Goal: Task Accomplishment & Management: Manage account settings

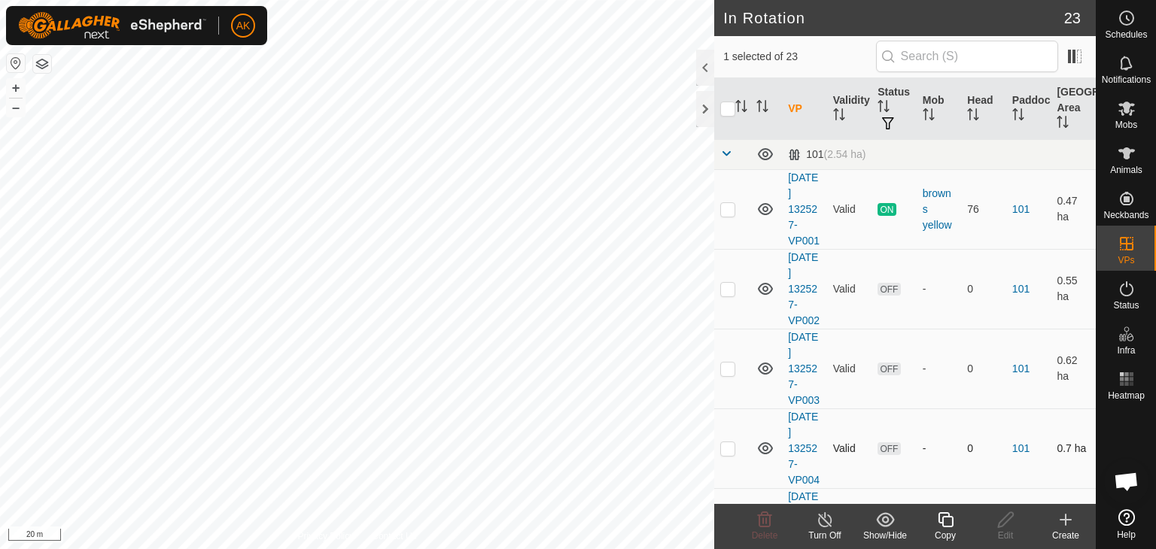
checkbox input "true"
checkbox input "false"
click at [766, 518] on icon at bounding box center [765, 520] width 14 height 15
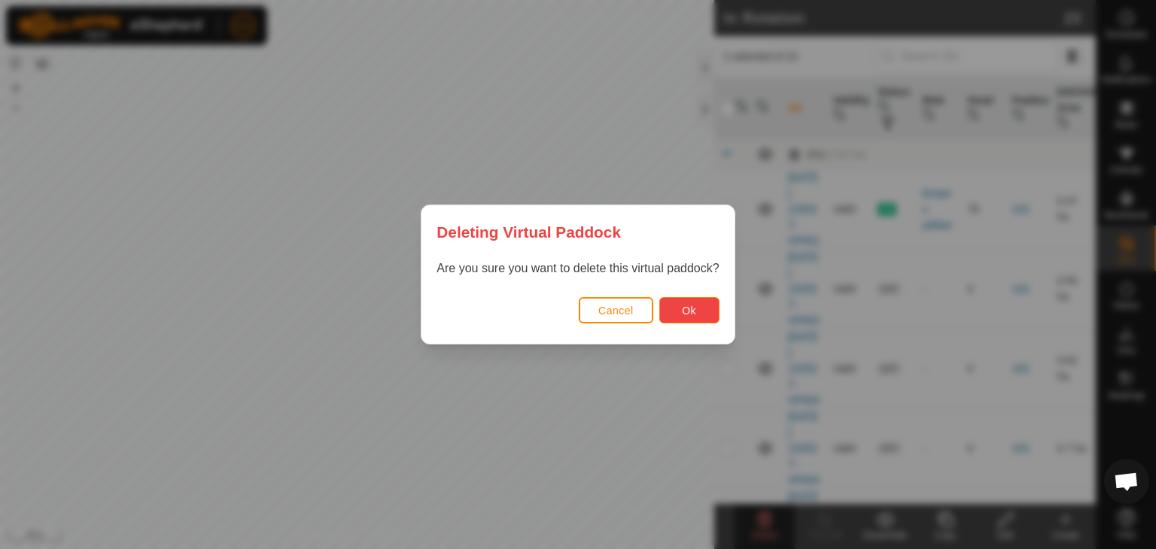
click at [695, 324] on div "Cancel Ok" at bounding box center [577, 318] width 312 height 51
click at [668, 312] on button "Ok" at bounding box center [689, 310] width 60 height 26
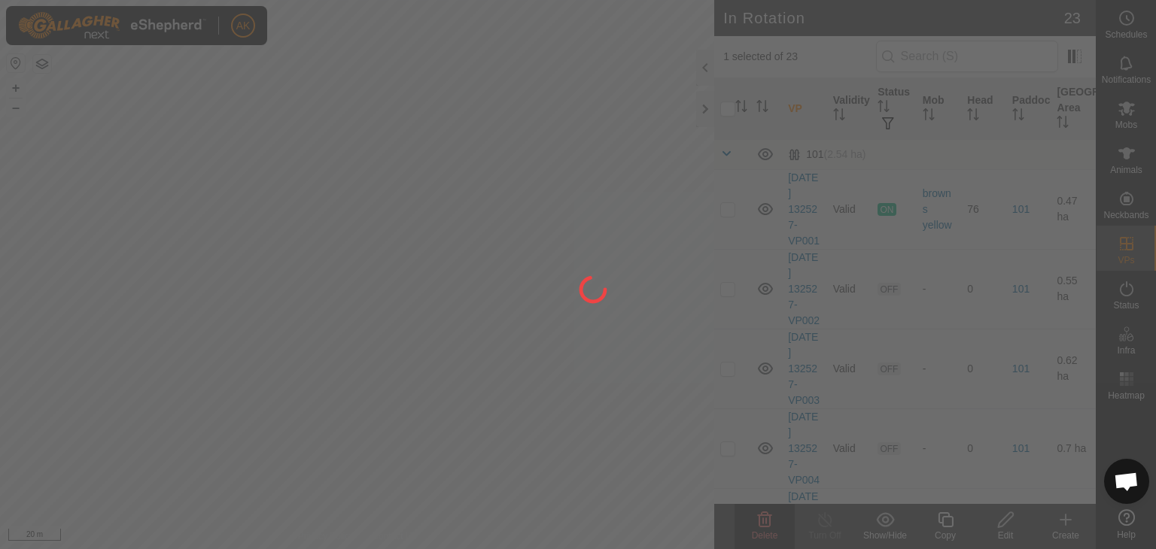
checkbox input "false"
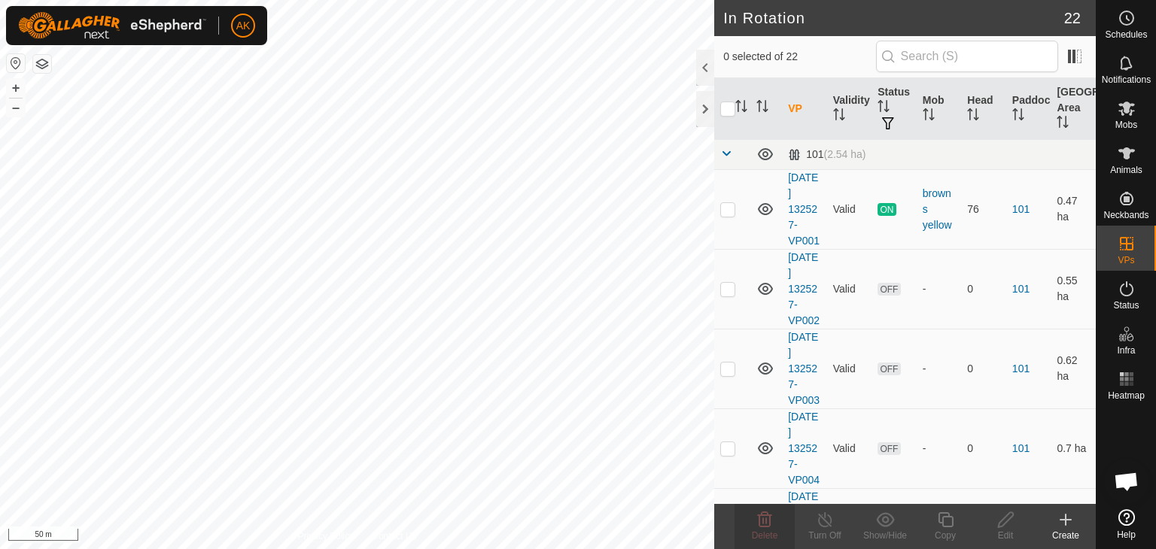
click at [220, 0] on html "AK Schedules Notifications Mobs Animals Neckbands VPs Status Infra Heatmap Help…" at bounding box center [578, 274] width 1156 height 549
click at [321, 549] on html "AK Schedules Notifications Mobs Animals Neckbands VPs Status Infra Heatmap Help…" at bounding box center [578, 274] width 1156 height 549
click at [1066, 516] on icon at bounding box center [1066, 520] width 0 height 11
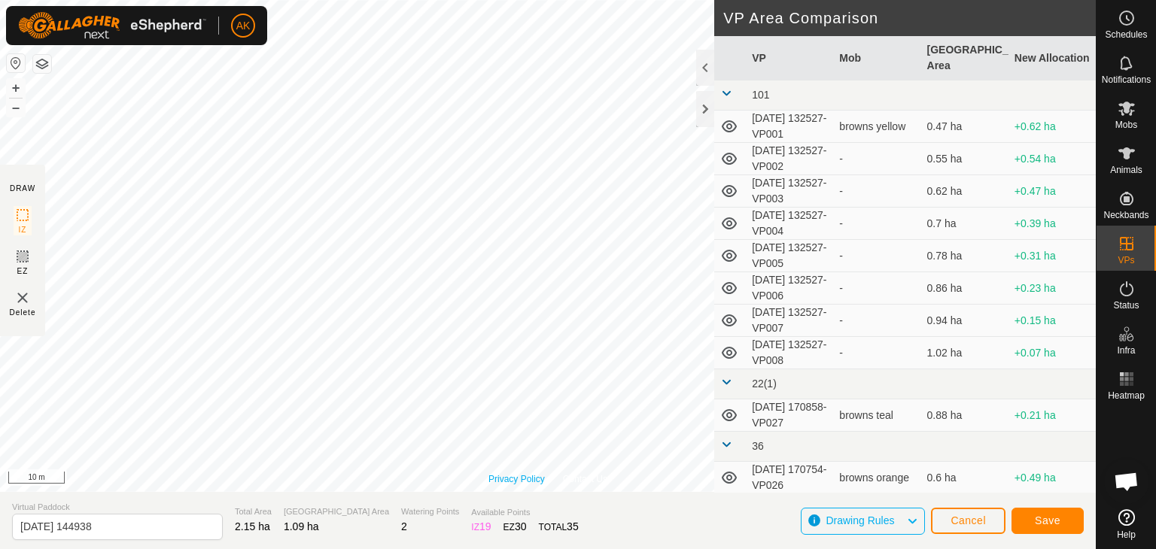
click at [518, 473] on div "Privacy Policy Contact Us + – ⇧ i 10 m" at bounding box center [548, 246] width 1096 height 492
click at [1060, 519] on button "Save" at bounding box center [1048, 521] width 72 height 26
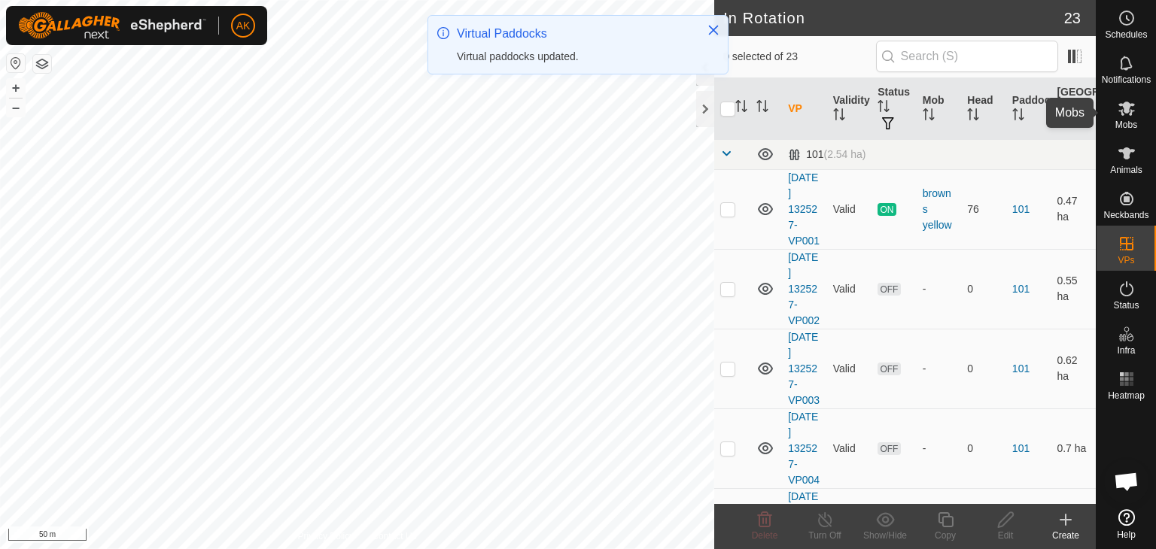
click at [1127, 110] on icon at bounding box center [1126, 109] width 17 height 14
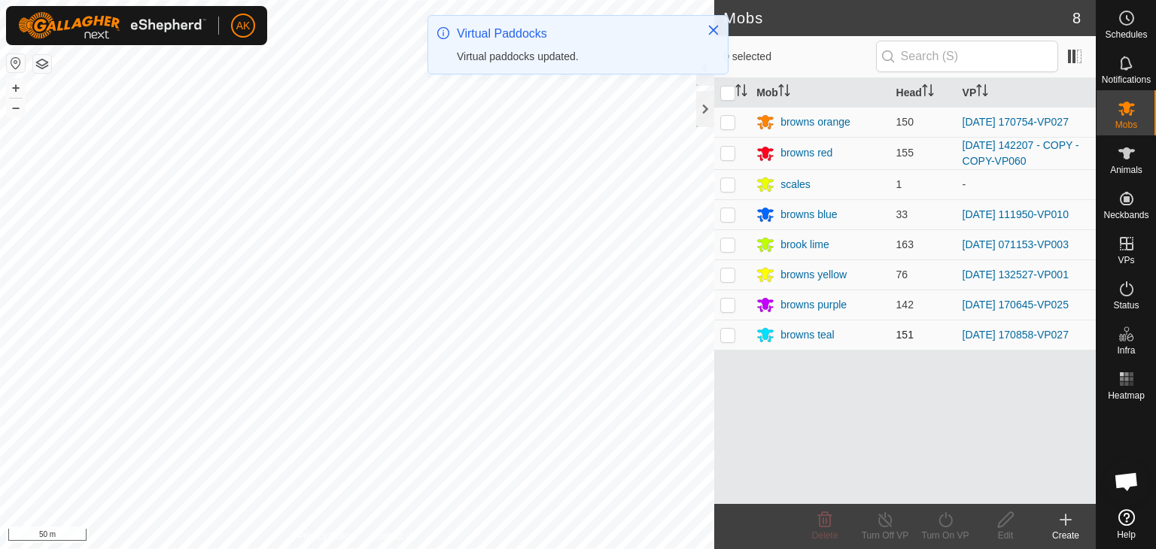
click at [733, 336] on p-checkbox at bounding box center [727, 335] width 15 height 12
checkbox input "true"
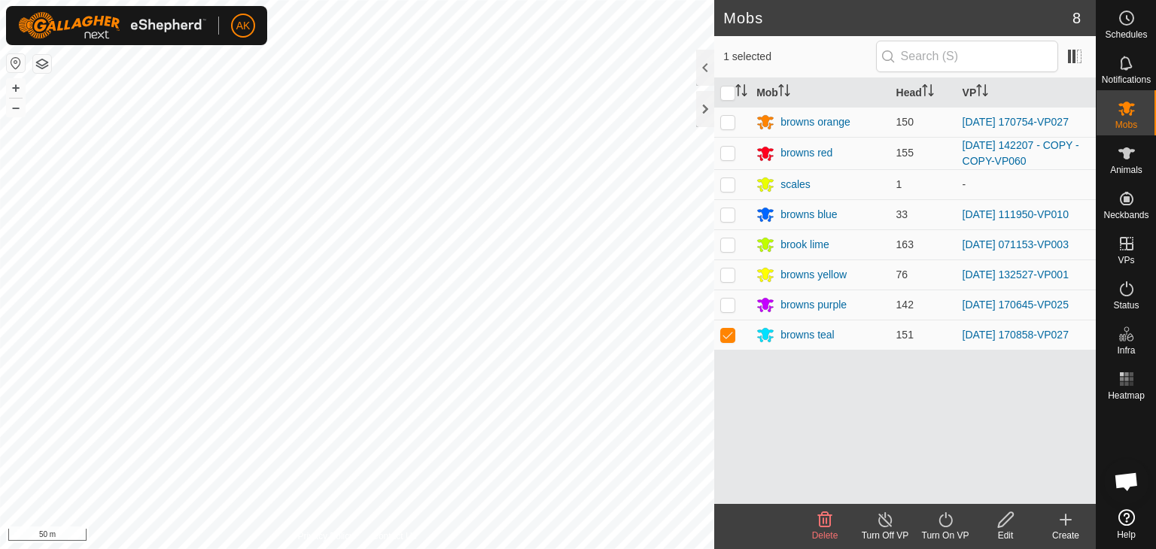
click at [940, 522] on icon at bounding box center [945, 520] width 19 height 18
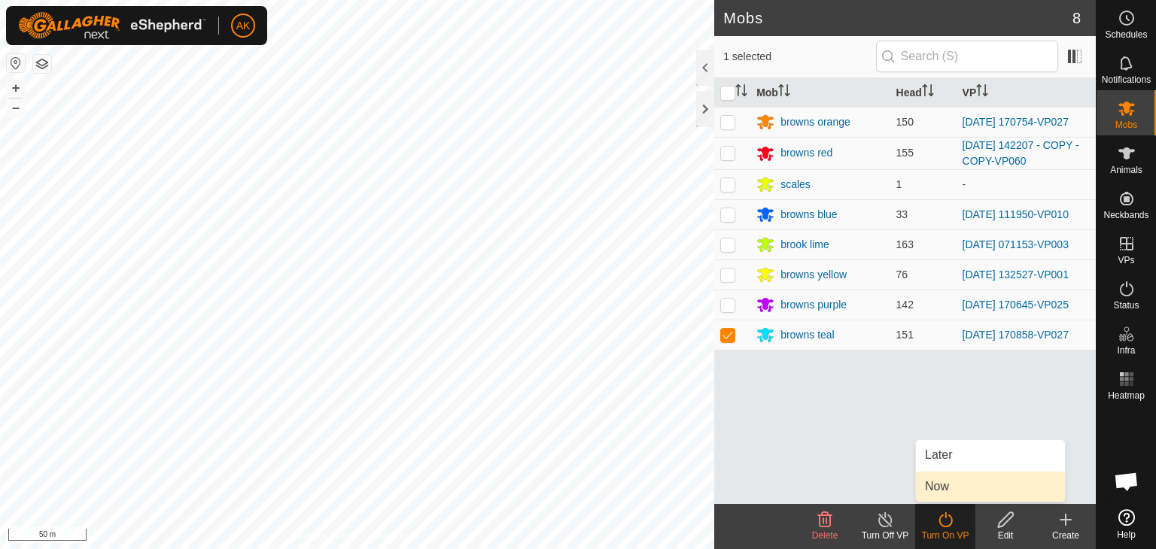
click at [939, 494] on link "Now" at bounding box center [990, 487] width 149 height 30
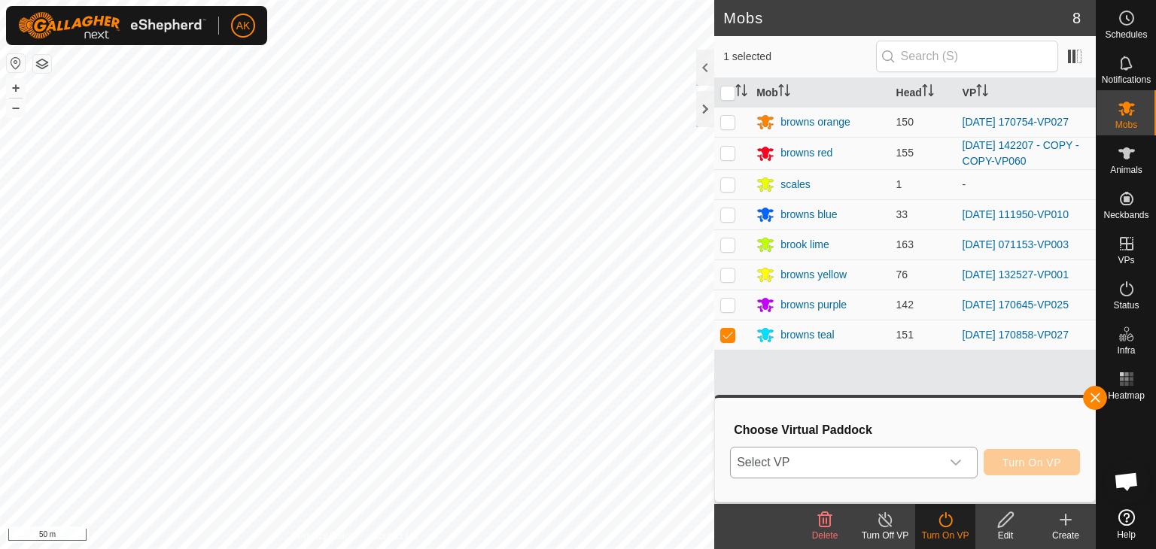
click at [954, 458] on icon "dropdown trigger" at bounding box center [956, 463] width 12 height 12
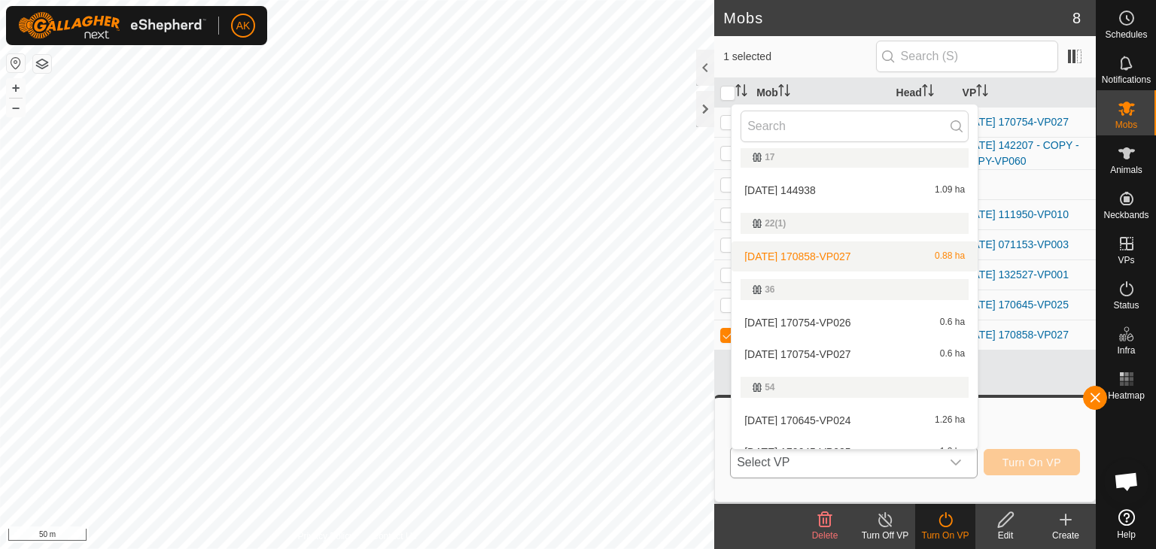
scroll to position [301, 0]
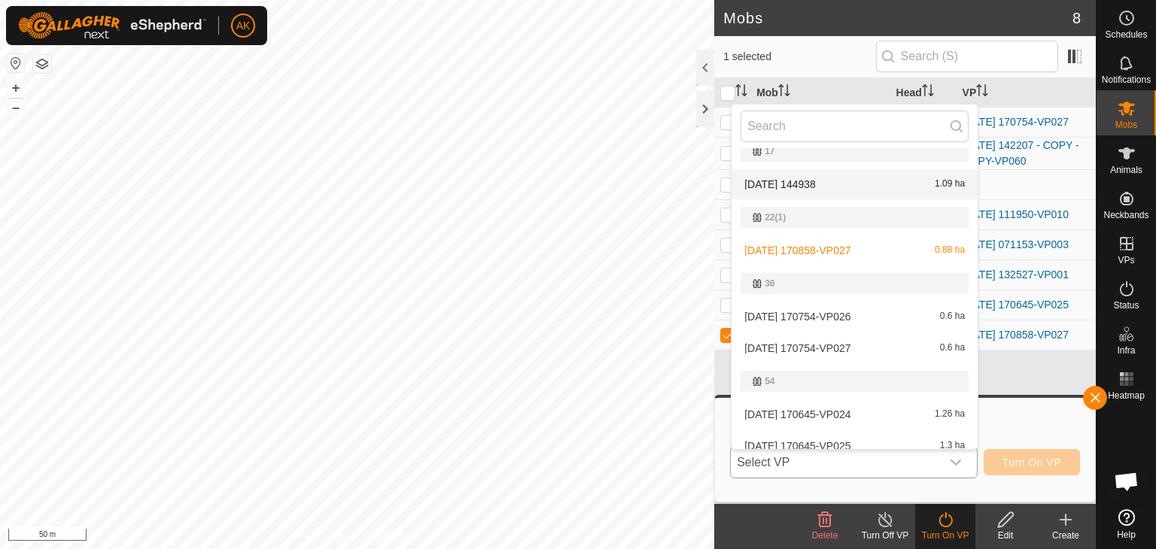
click at [805, 181] on li "[DATE] 144938 1.09 ha" at bounding box center [855, 184] width 246 height 30
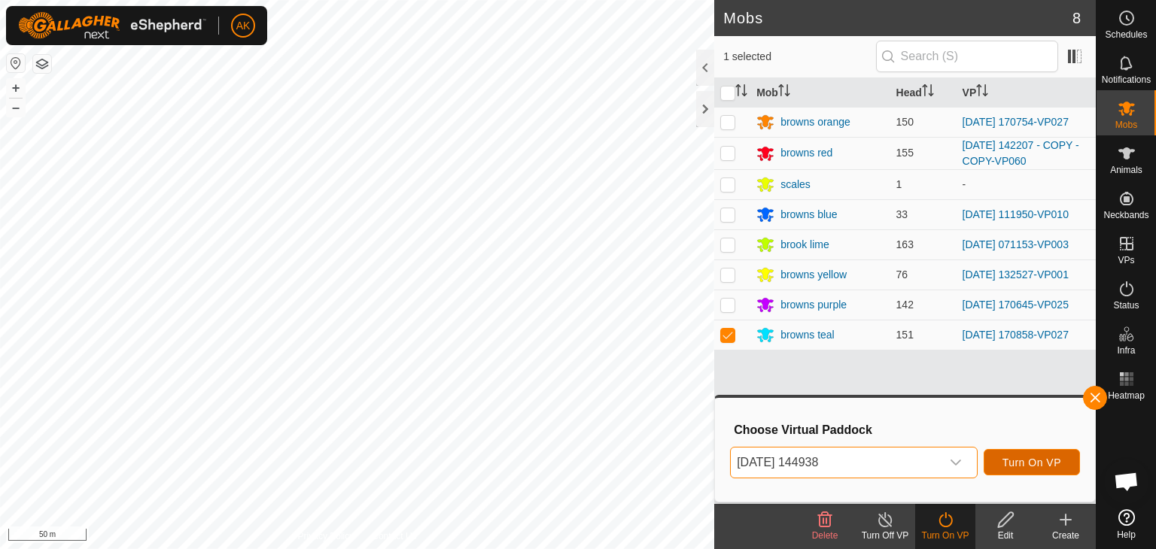
click at [1033, 466] on span "Turn On VP" at bounding box center [1032, 463] width 59 height 12
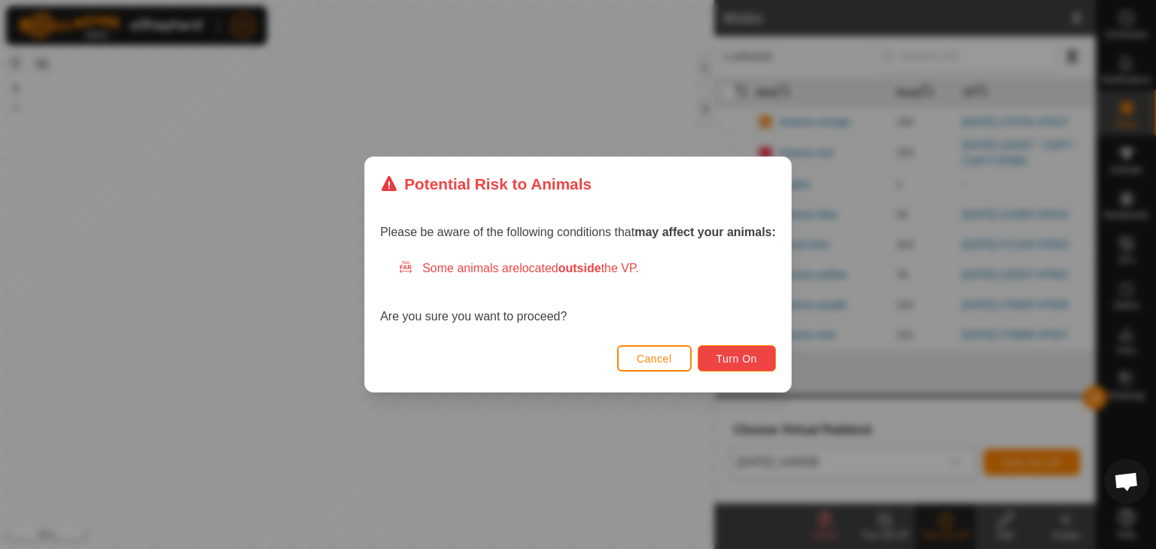
click at [757, 361] on span "Turn On" at bounding box center [737, 359] width 41 height 12
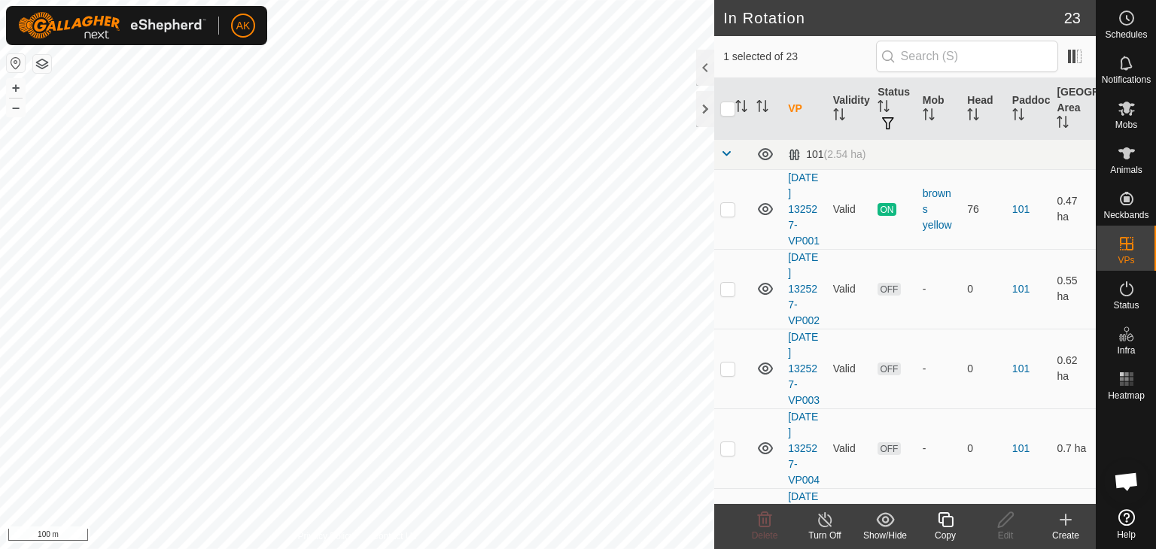
click at [941, 520] on icon at bounding box center [945, 520] width 19 height 18
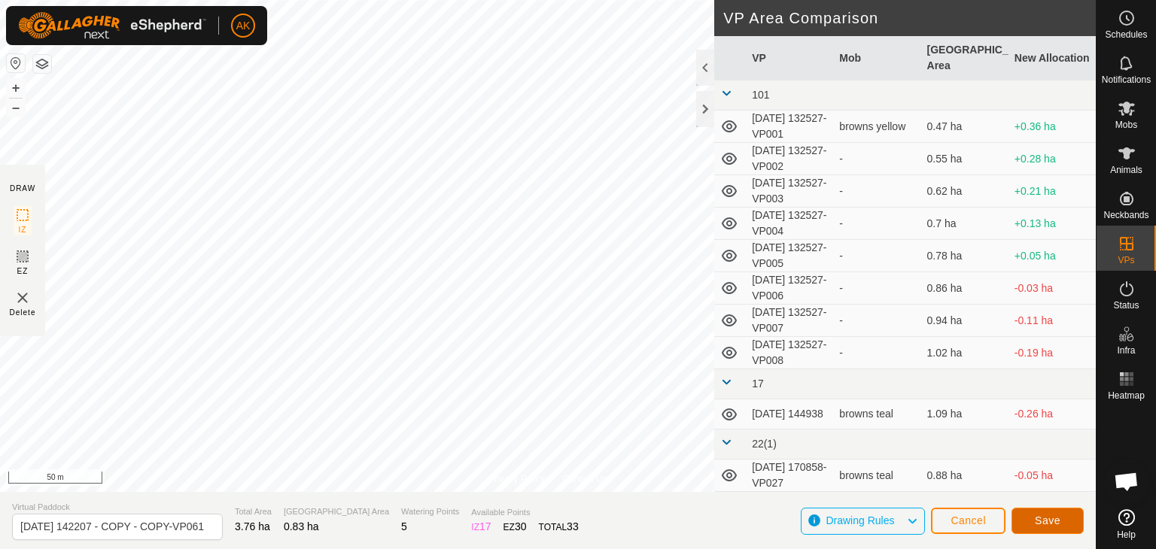
click at [1051, 524] on span "Save" at bounding box center [1048, 521] width 26 height 12
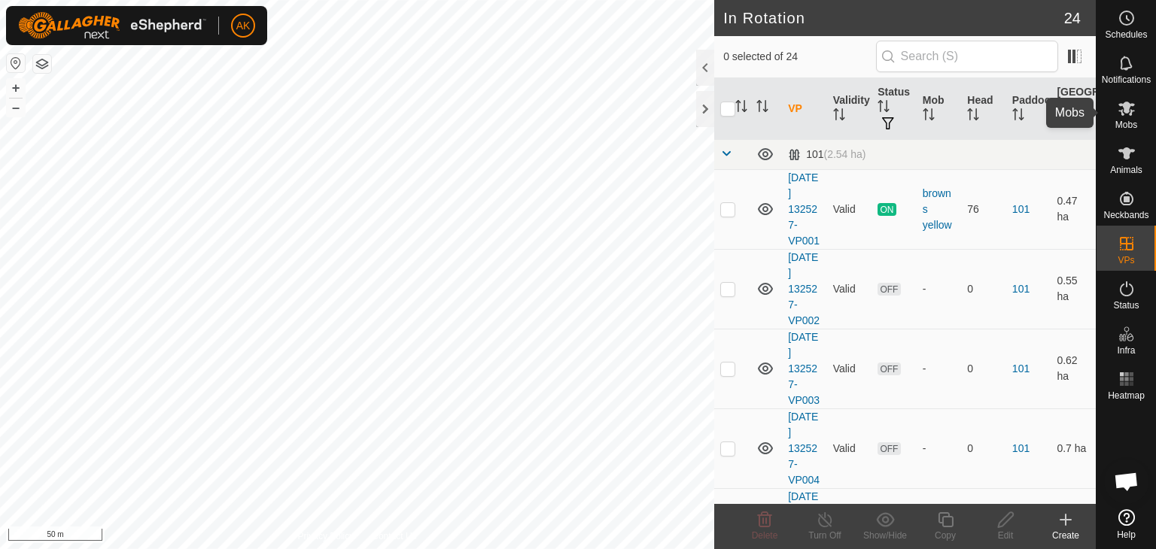
click at [1127, 114] on icon at bounding box center [1127, 108] width 18 height 18
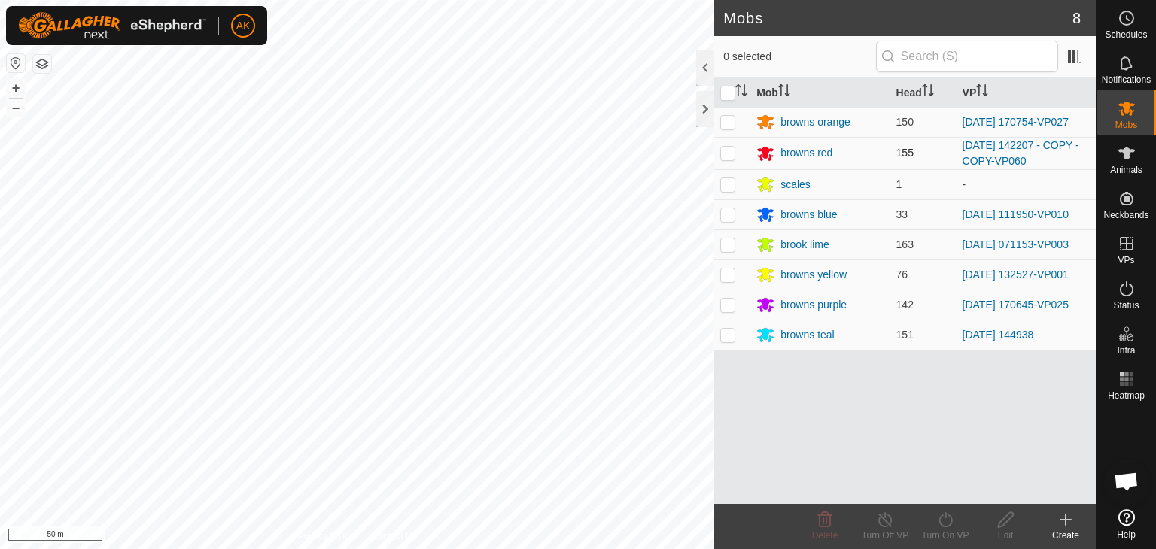
drag, startPoint x: 726, startPoint y: 156, endPoint x: 738, endPoint y: 157, distance: 12.1
click at [726, 156] on p-checkbox at bounding box center [727, 153] width 15 height 12
click at [948, 521] on icon at bounding box center [945, 520] width 19 height 18
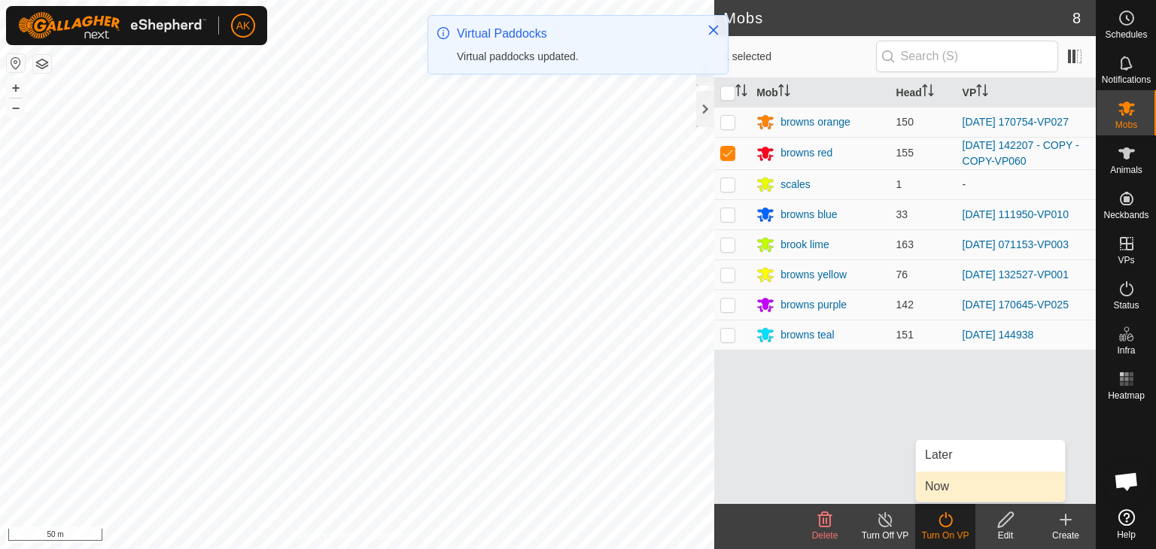
click at [947, 491] on link "Now" at bounding box center [990, 487] width 149 height 30
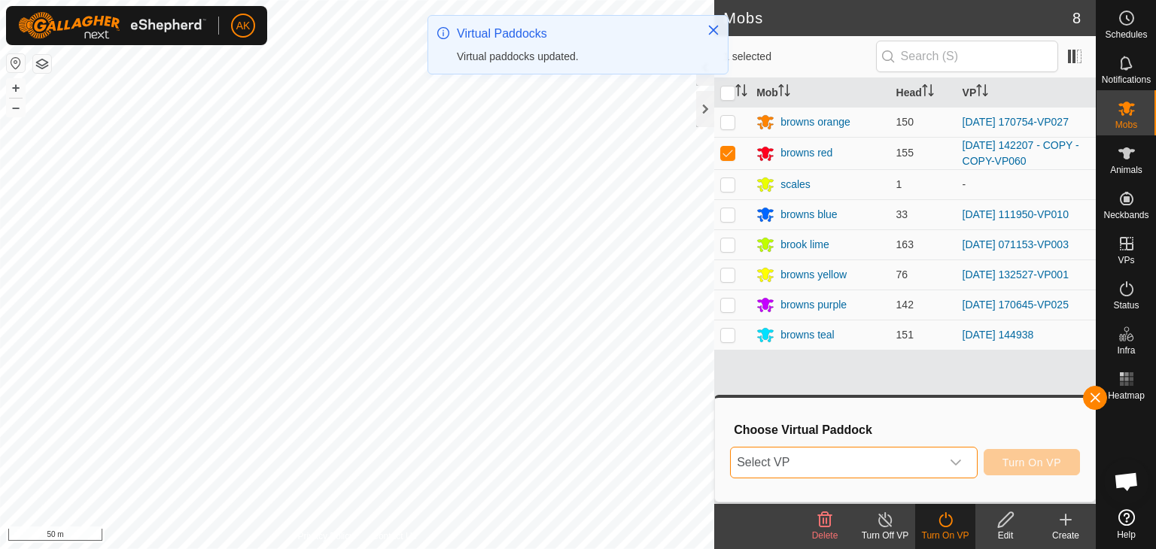
click at [884, 458] on span "Select VP" at bounding box center [836, 463] width 210 height 30
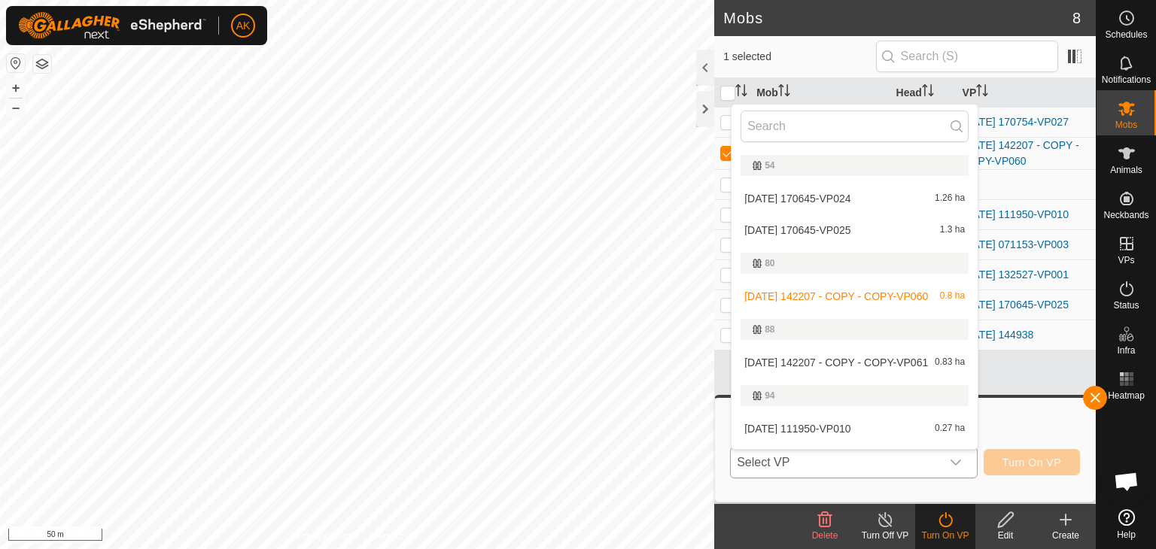
scroll to position [527, 0]
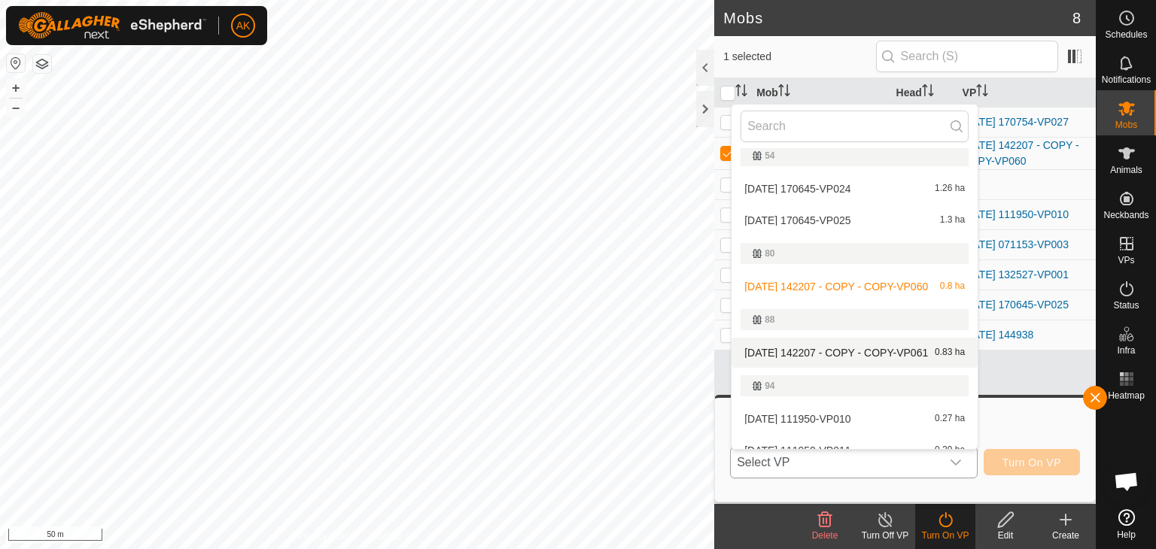
click at [820, 350] on li "[DATE] 142207 - COPY - COPY-VP061 0.83 ha" at bounding box center [855, 353] width 246 height 30
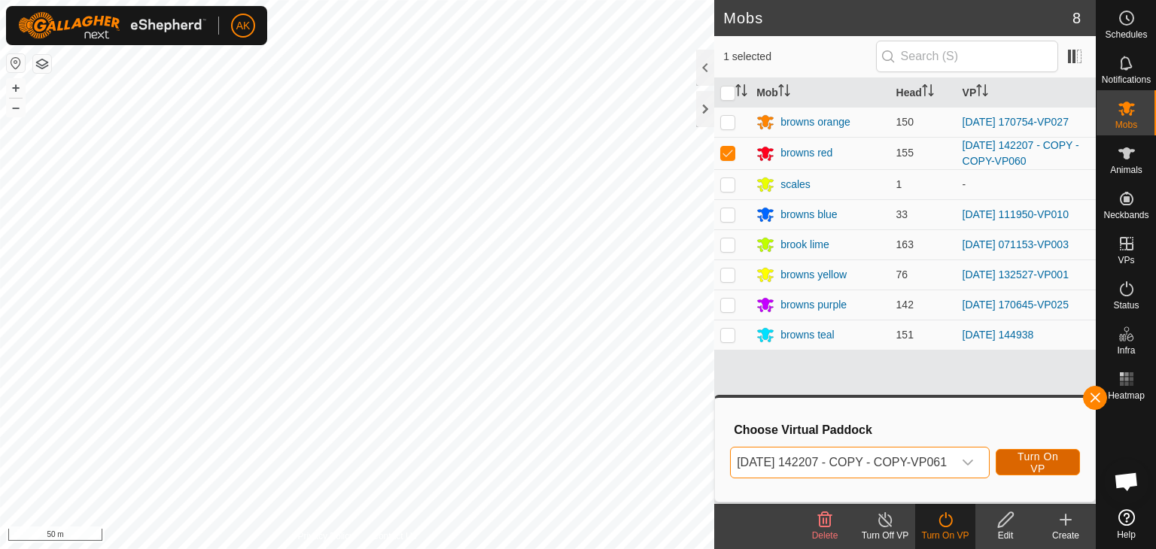
click at [1042, 467] on span "Turn On VP" at bounding box center [1038, 463] width 47 height 24
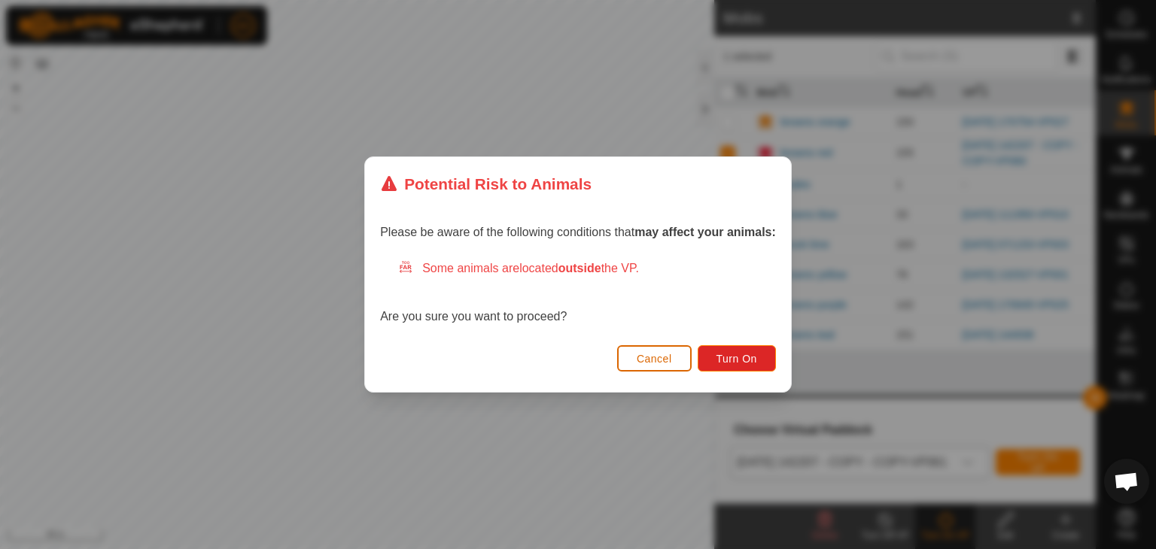
click at [667, 362] on span "Cancel" at bounding box center [654, 359] width 35 height 12
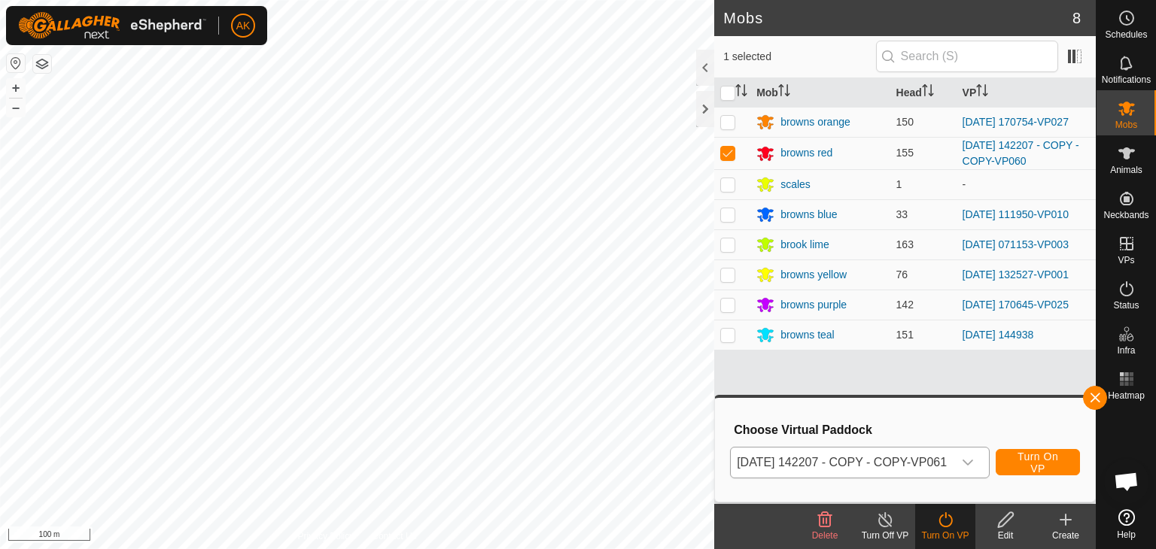
click at [827, 522] on icon at bounding box center [825, 520] width 18 height 18
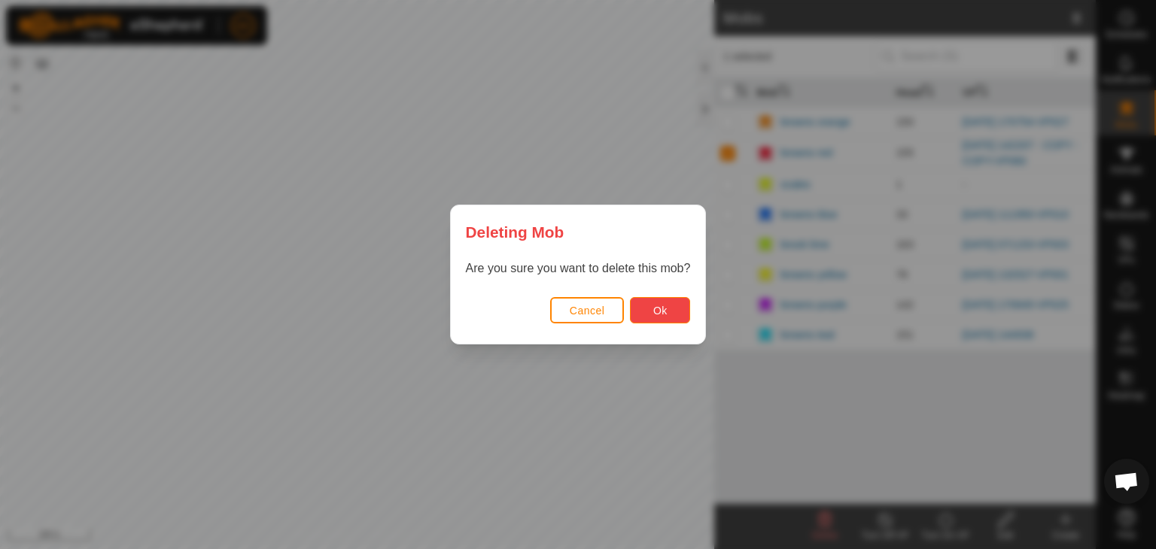
click at [671, 312] on button "Ok" at bounding box center [660, 310] width 60 height 26
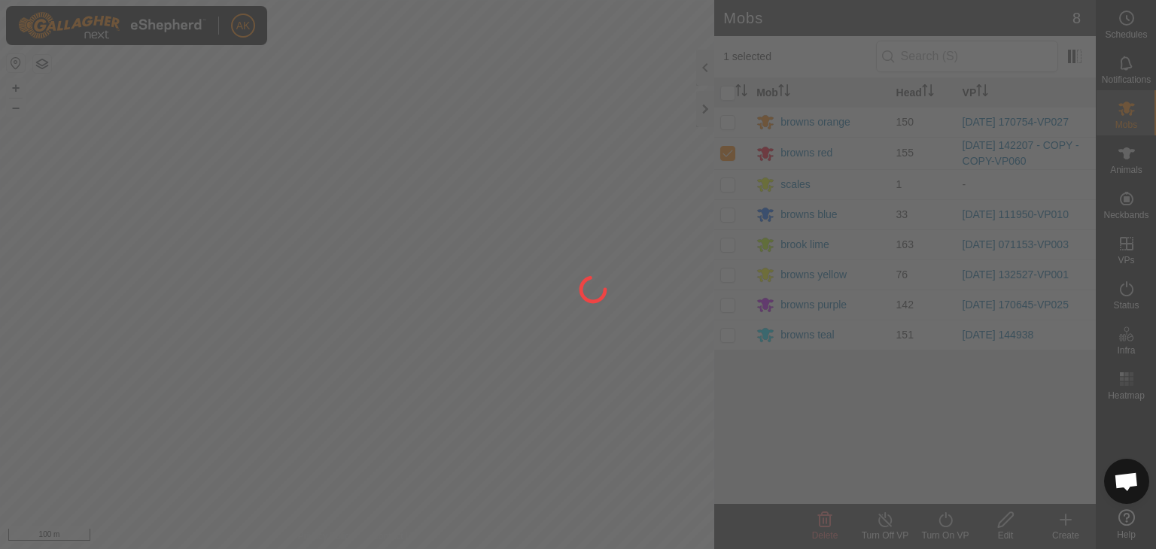
checkbox input "false"
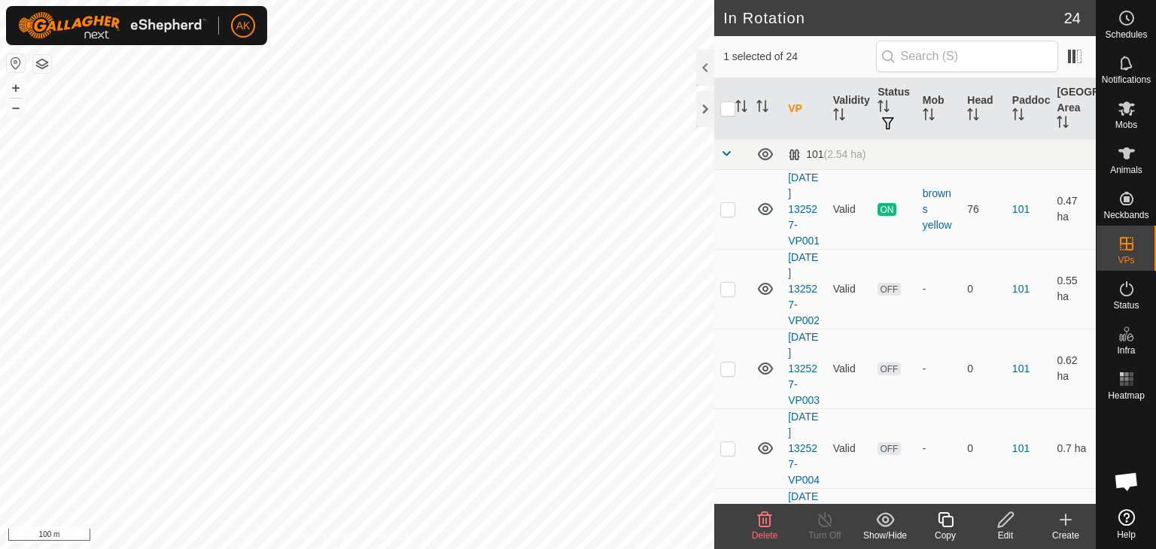
click at [768, 525] on icon at bounding box center [765, 520] width 18 height 18
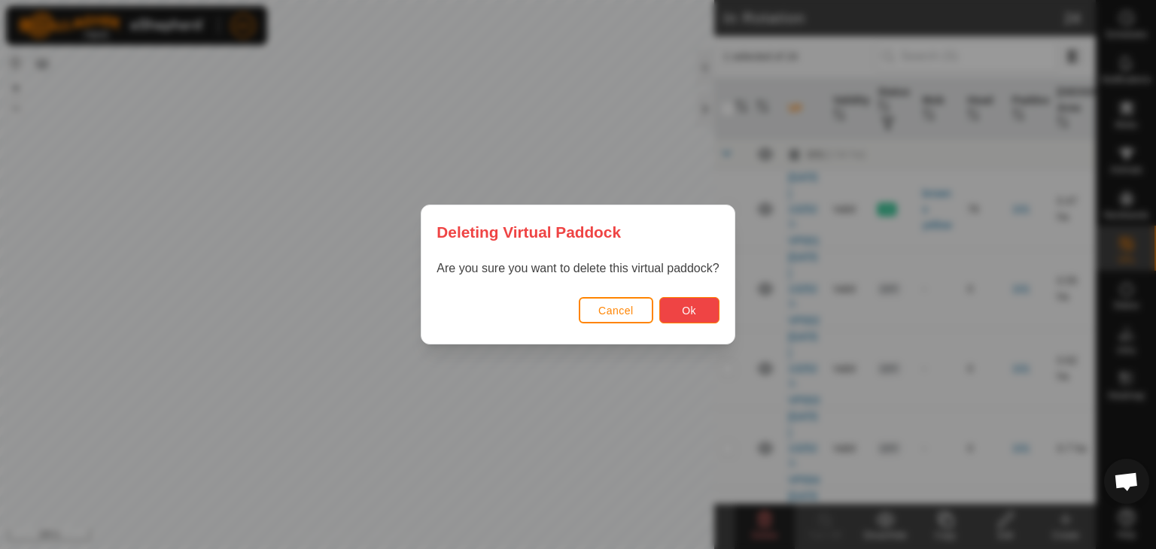
click at [690, 313] on span "Ok" at bounding box center [689, 311] width 14 height 12
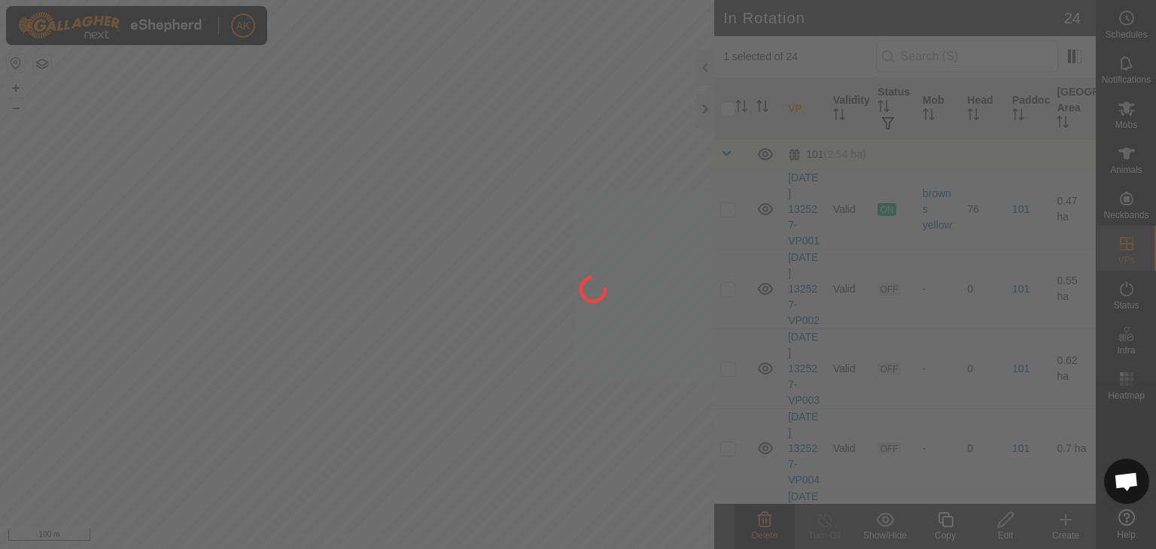
checkbox input "false"
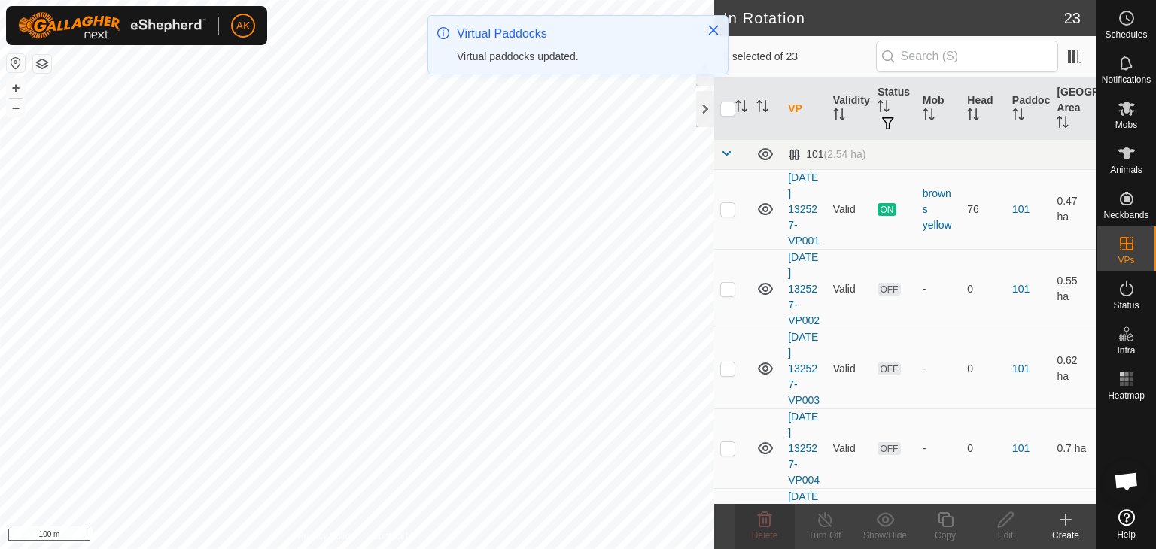
click at [1067, 519] on icon at bounding box center [1066, 520] width 18 height 18
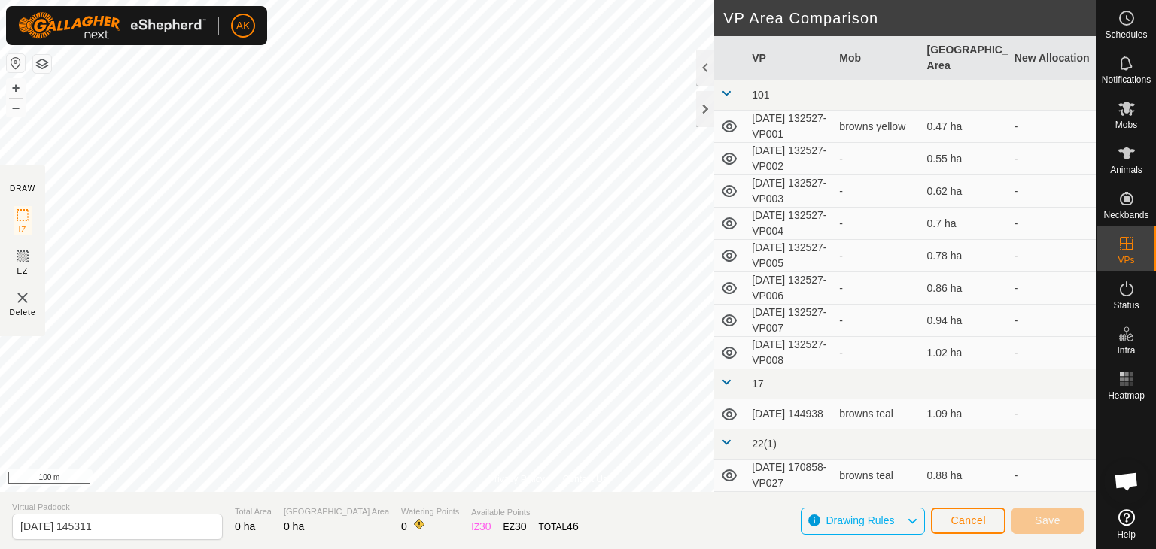
click at [626, 505] on div "Privacy Policy Contact Us WP 46 Type: trough Capacity: 100L Water Level: 100% D…" at bounding box center [548, 274] width 1096 height 549
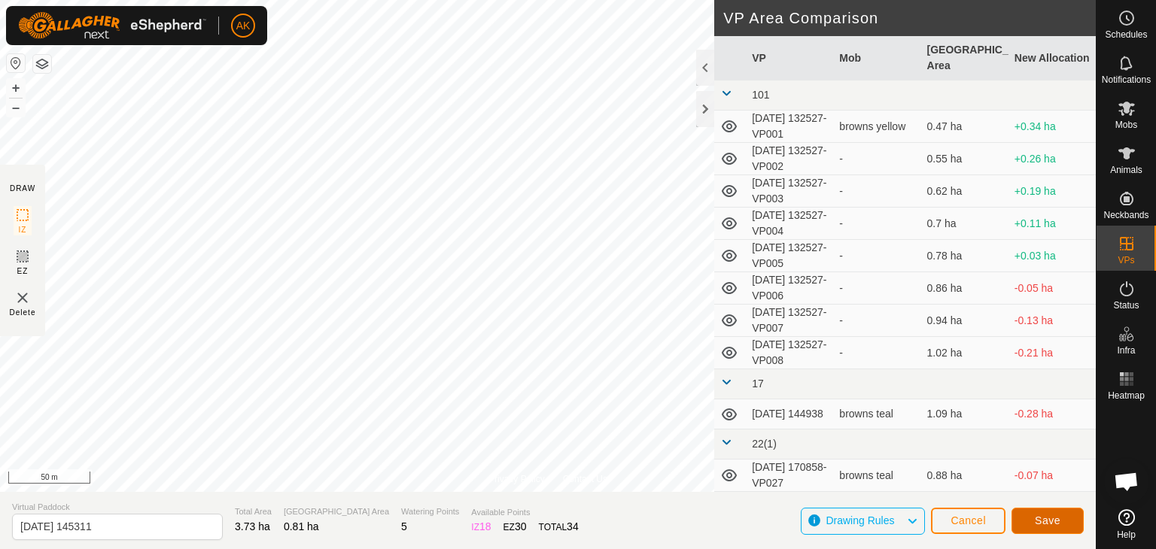
click at [1054, 525] on span "Save" at bounding box center [1048, 521] width 26 height 12
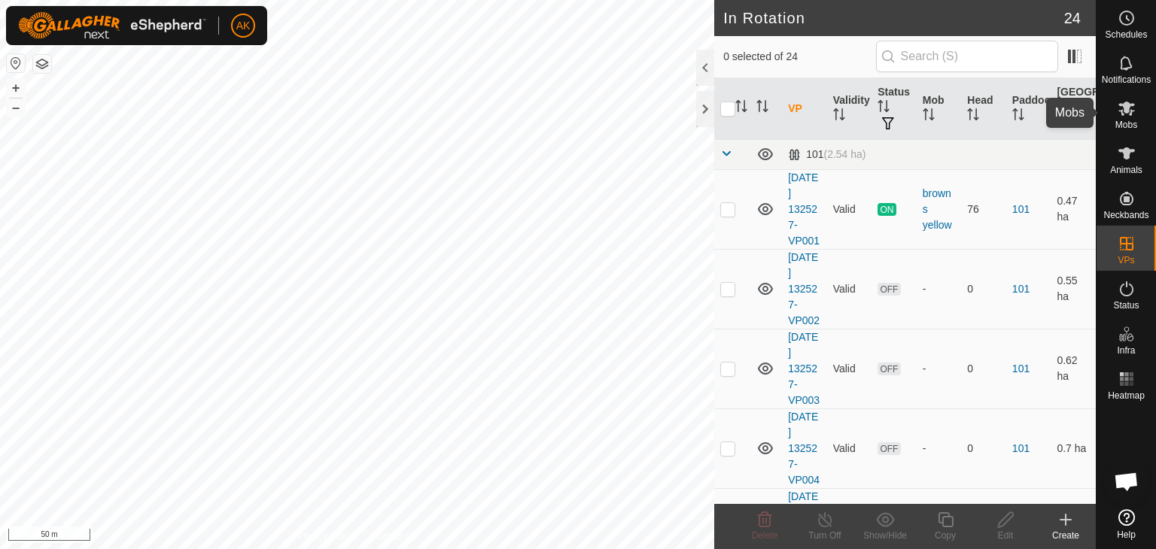
click at [1130, 108] on icon at bounding box center [1127, 108] width 18 height 18
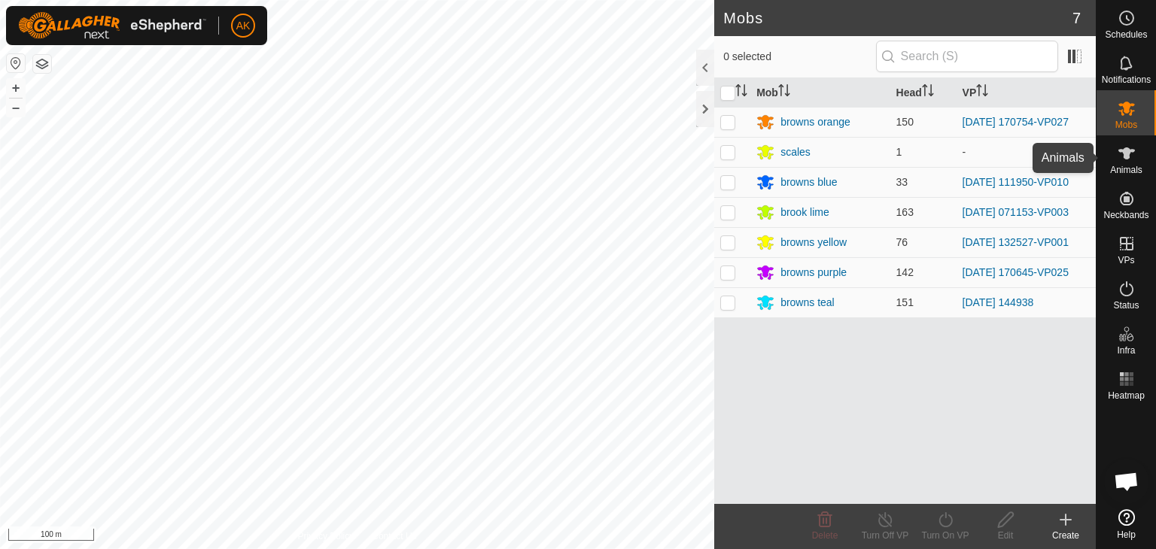
click at [1124, 152] on icon at bounding box center [1126, 154] width 17 height 12
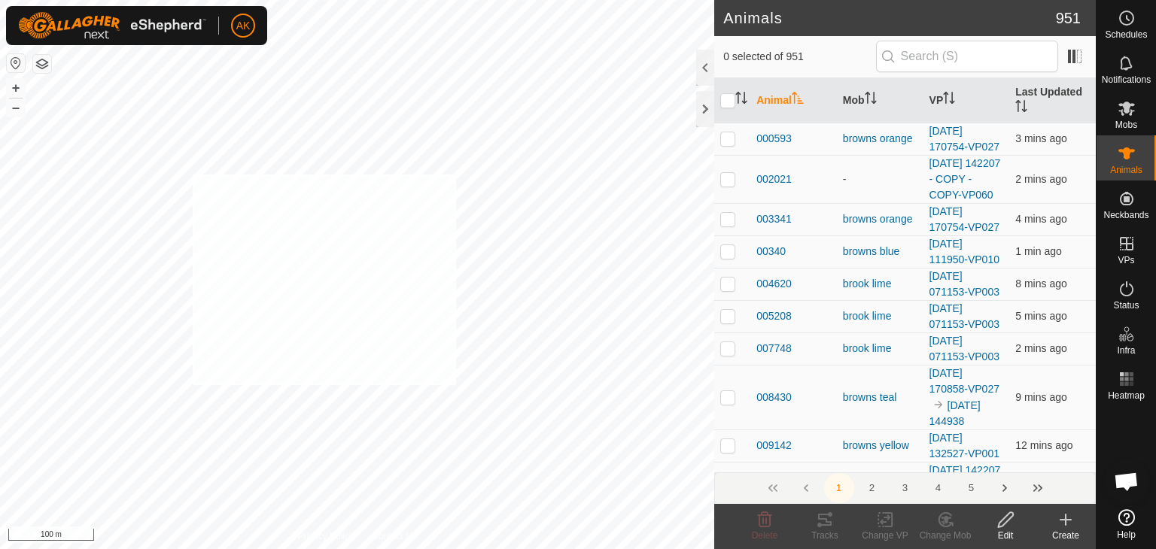
checkbox input "true"
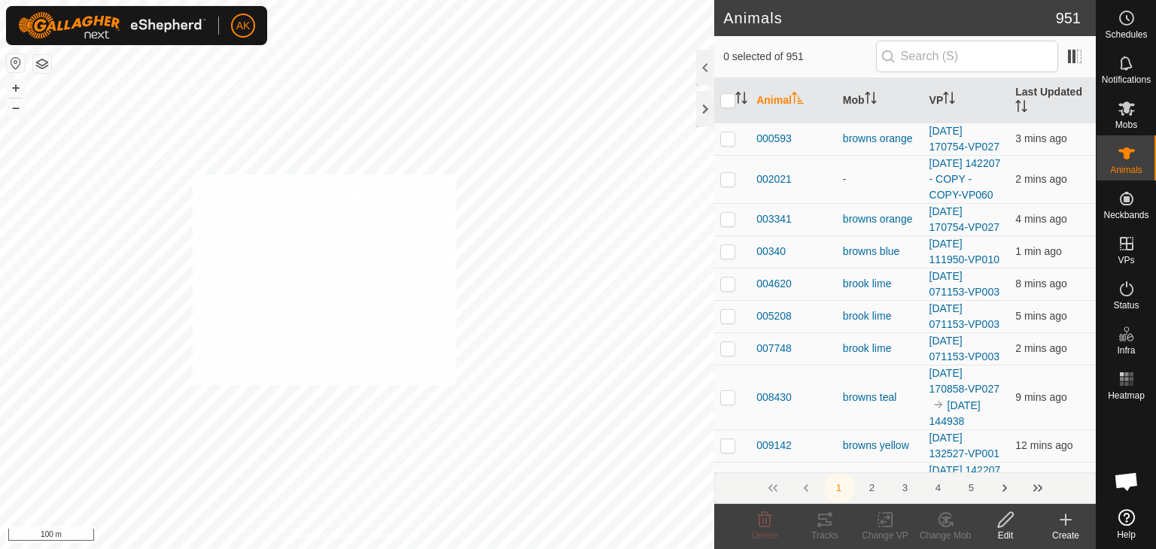
checkbox input "true"
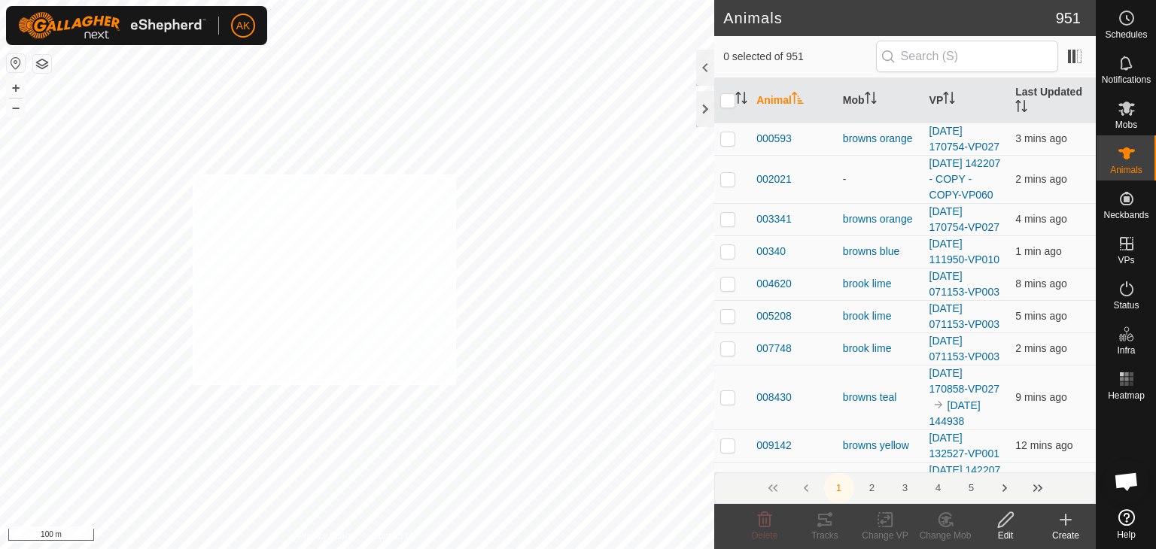
checkbox input "true"
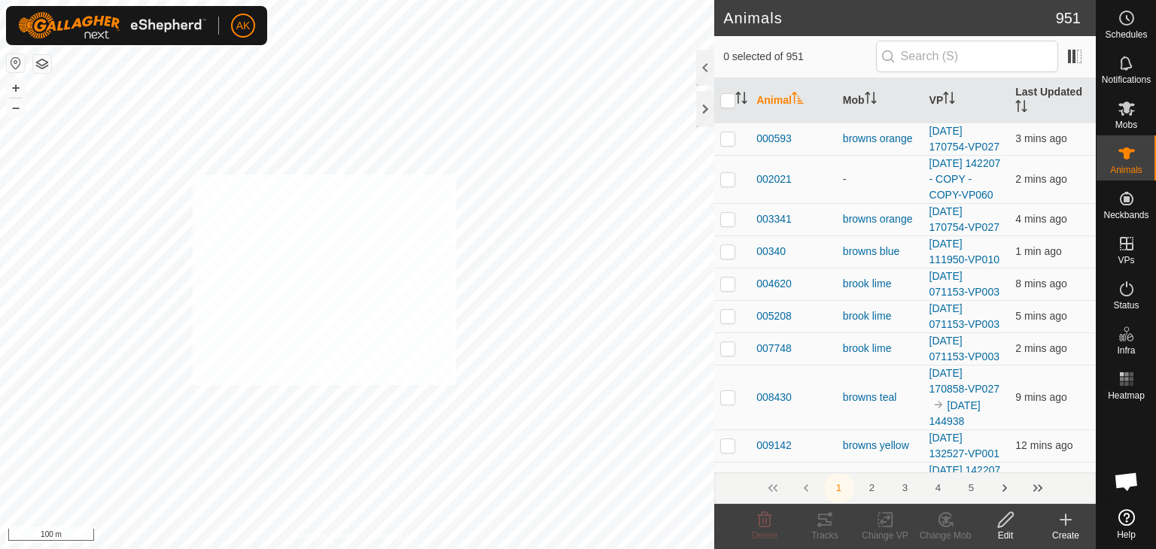
checkbox input "true"
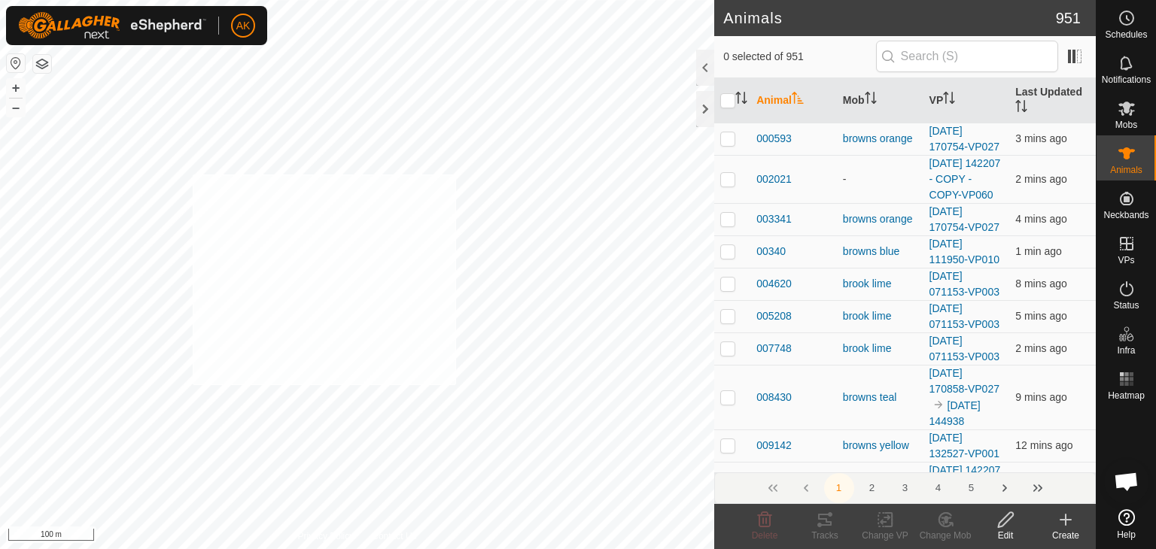
checkbox input "true"
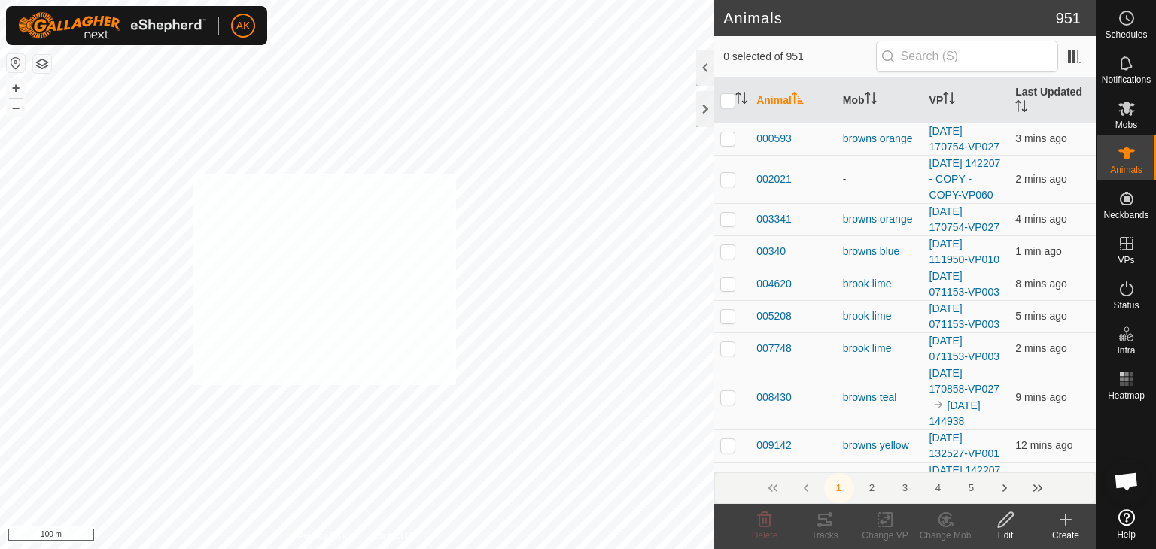
checkbox input "true"
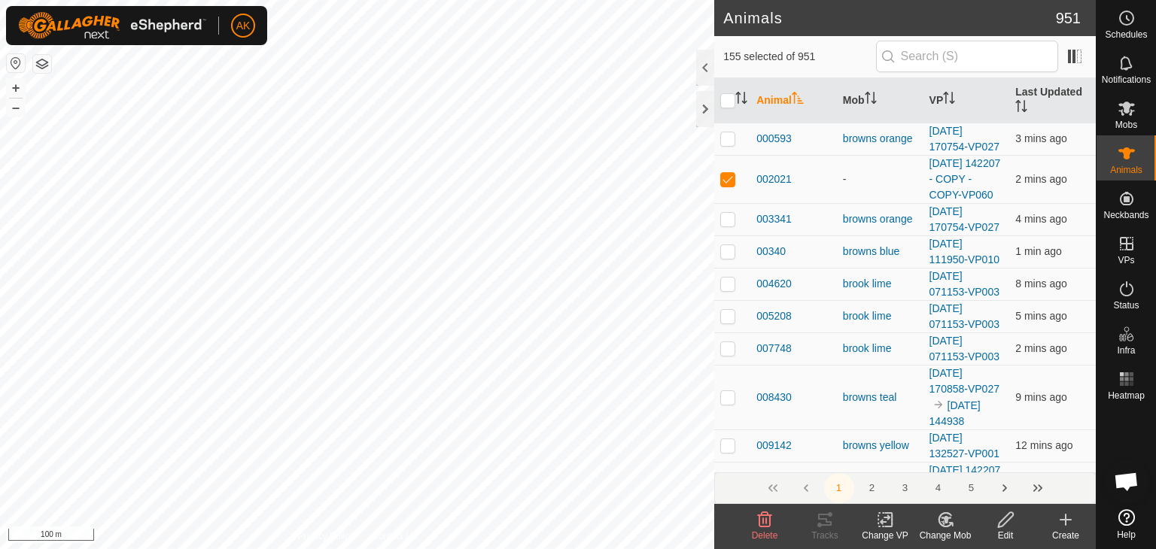
click at [939, 521] on icon at bounding box center [945, 520] width 19 height 18
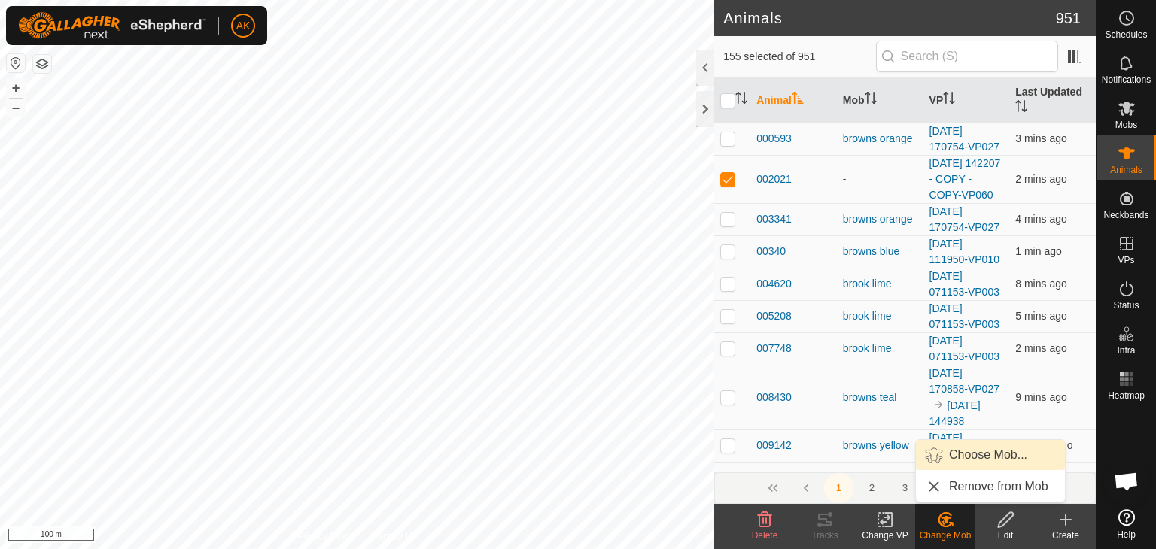
click at [954, 458] on link "Choose Mob..." at bounding box center [990, 455] width 149 height 30
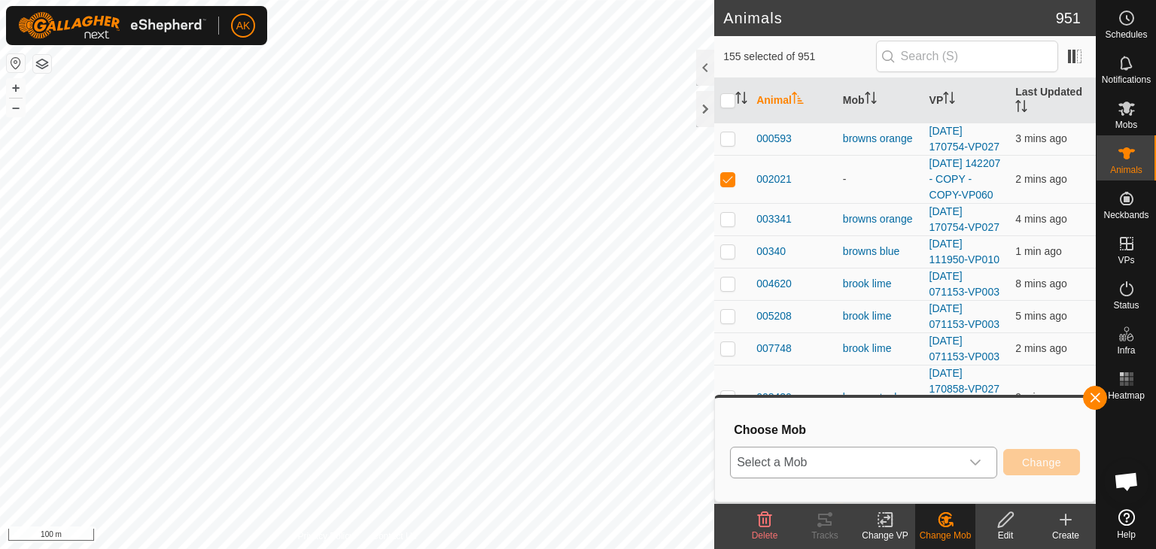
click at [968, 463] on div "dropdown trigger" at bounding box center [975, 463] width 30 height 30
click at [1133, 114] on icon at bounding box center [1127, 108] width 18 height 18
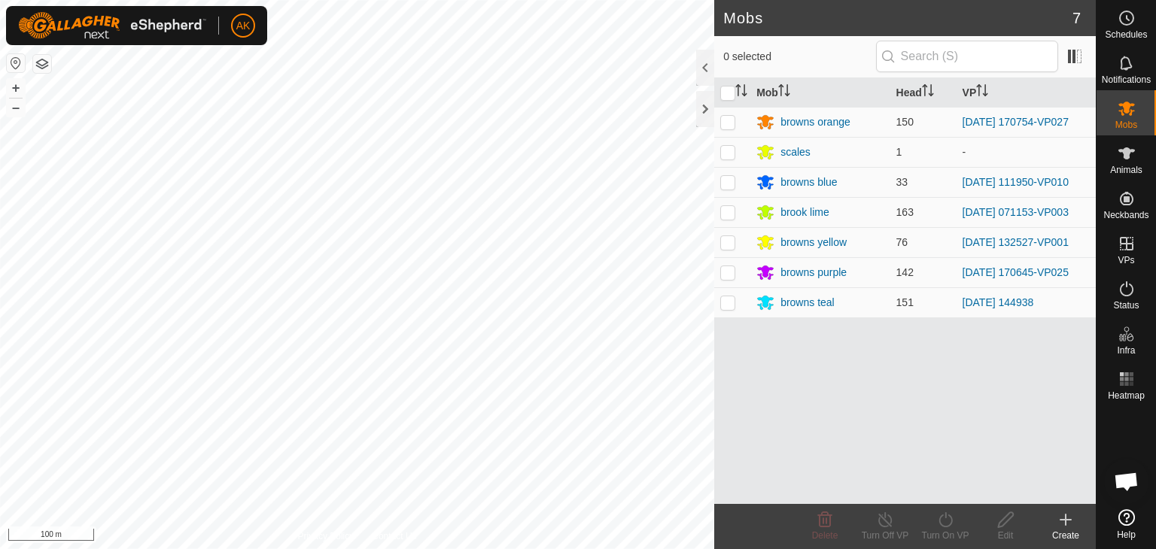
click at [1068, 522] on icon at bounding box center [1066, 520] width 18 height 18
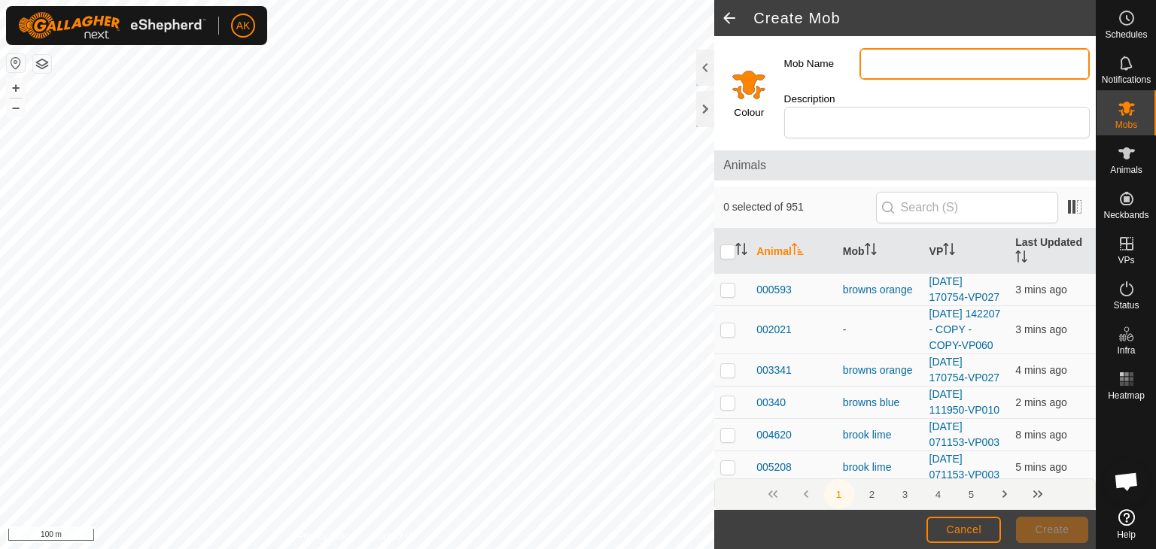
click at [894, 62] on input "Mob Name" at bounding box center [975, 64] width 230 height 32
type input "red browns"
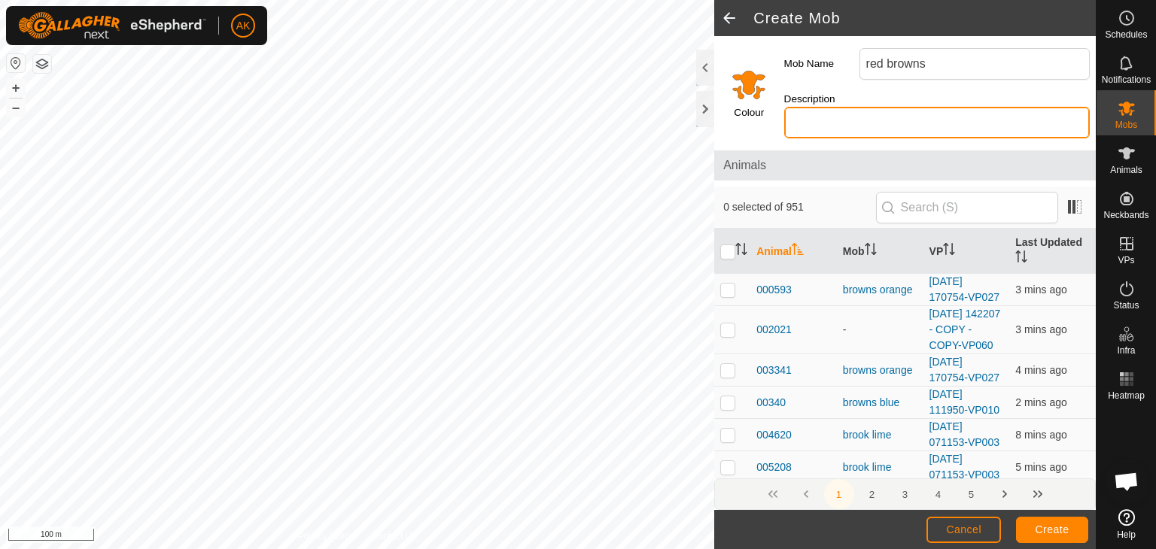
click at [900, 111] on input "Description" at bounding box center [937, 123] width 306 height 32
type input "ngamatea steers"
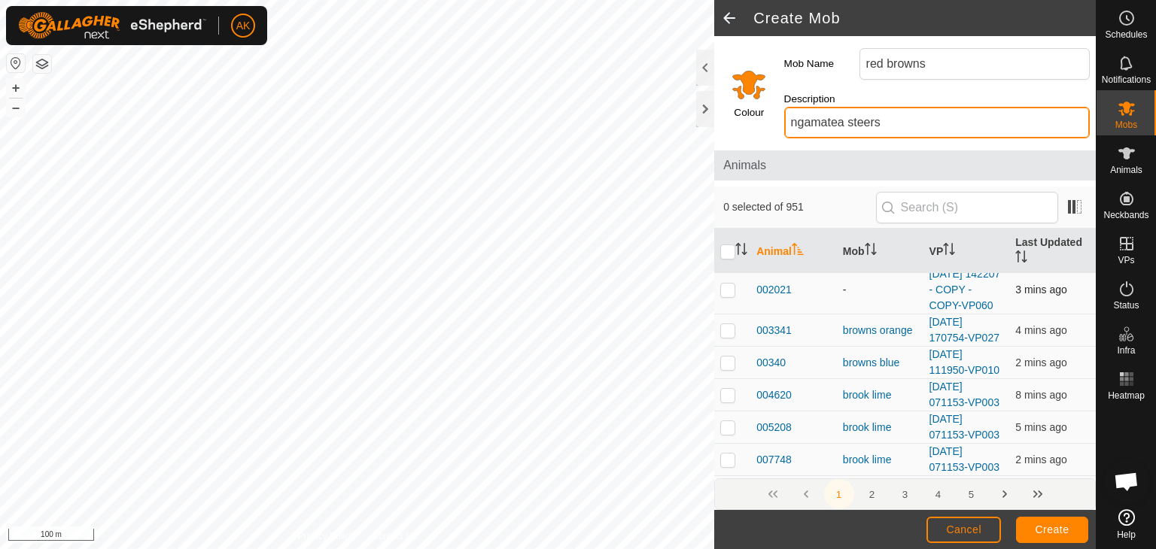
scroll to position [75, 0]
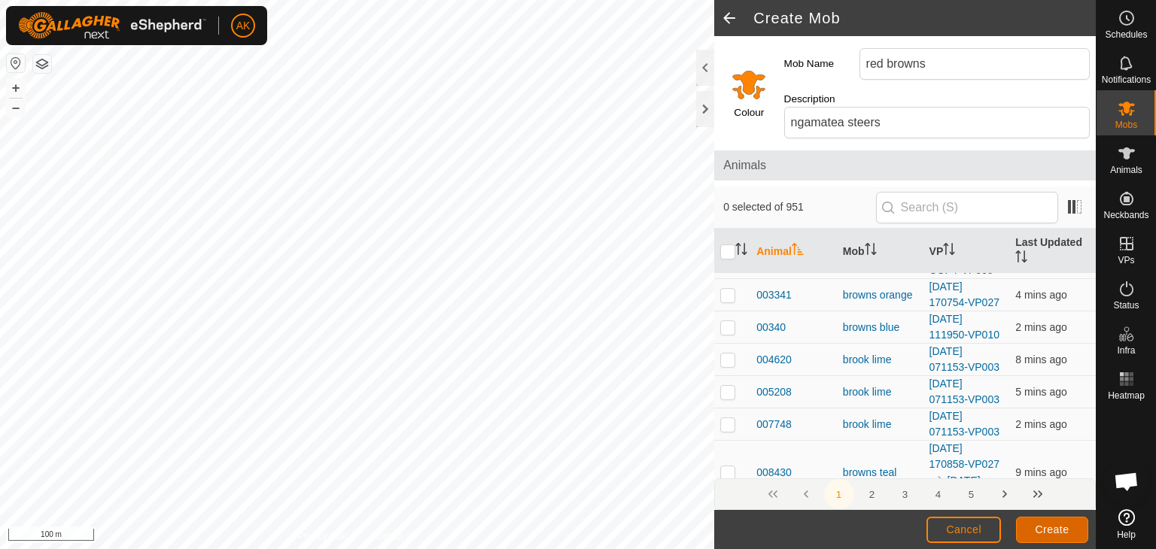
click at [1042, 529] on span "Create" at bounding box center [1053, 530] width 34 height 12
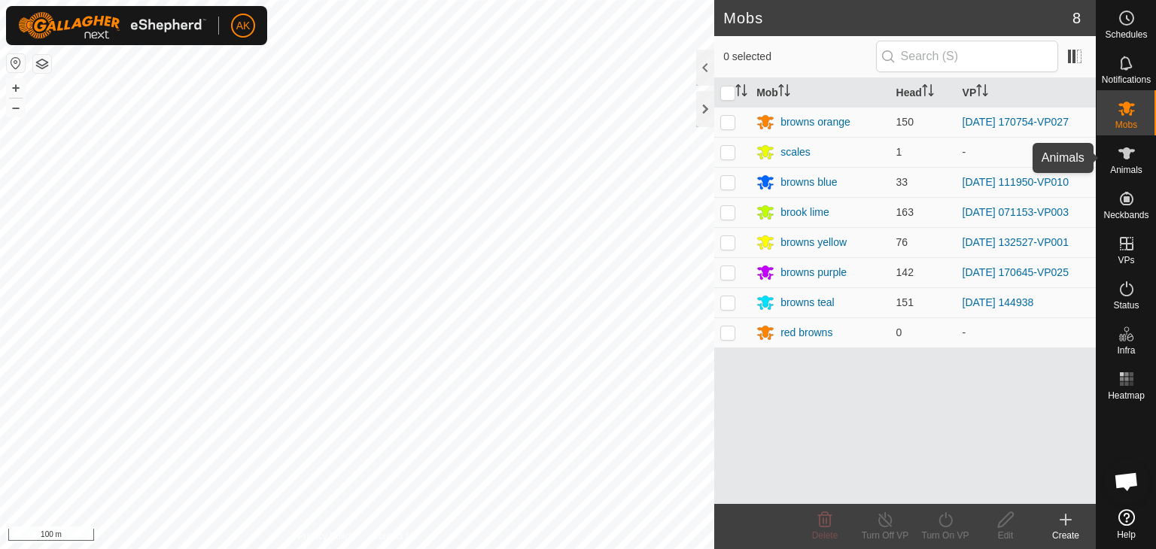
click at [1129, 154] on icon at bounding box center [1126, 154] width 17 height 12
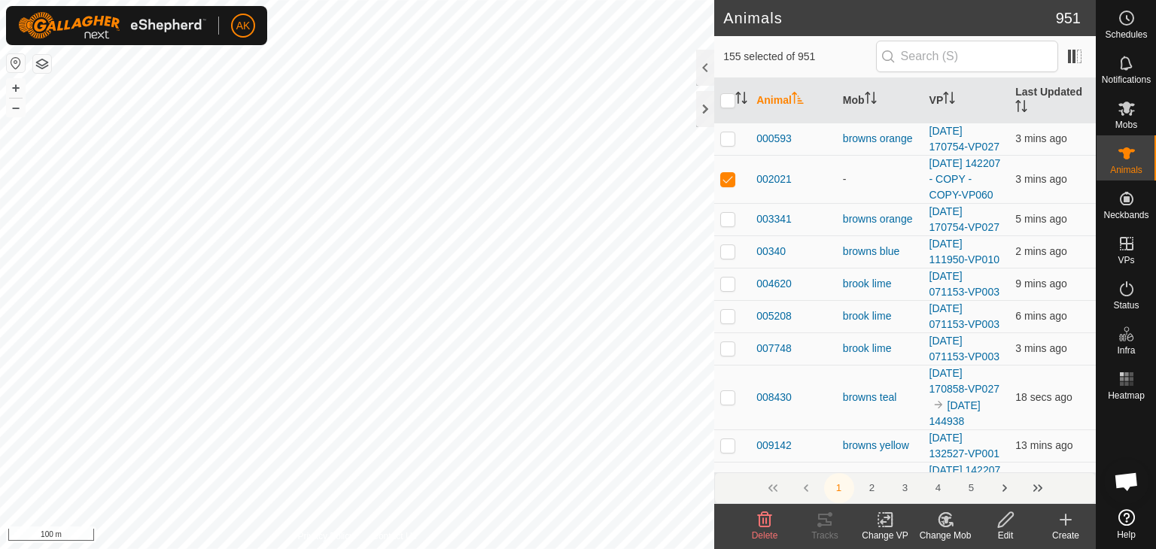
checkbox input "true"
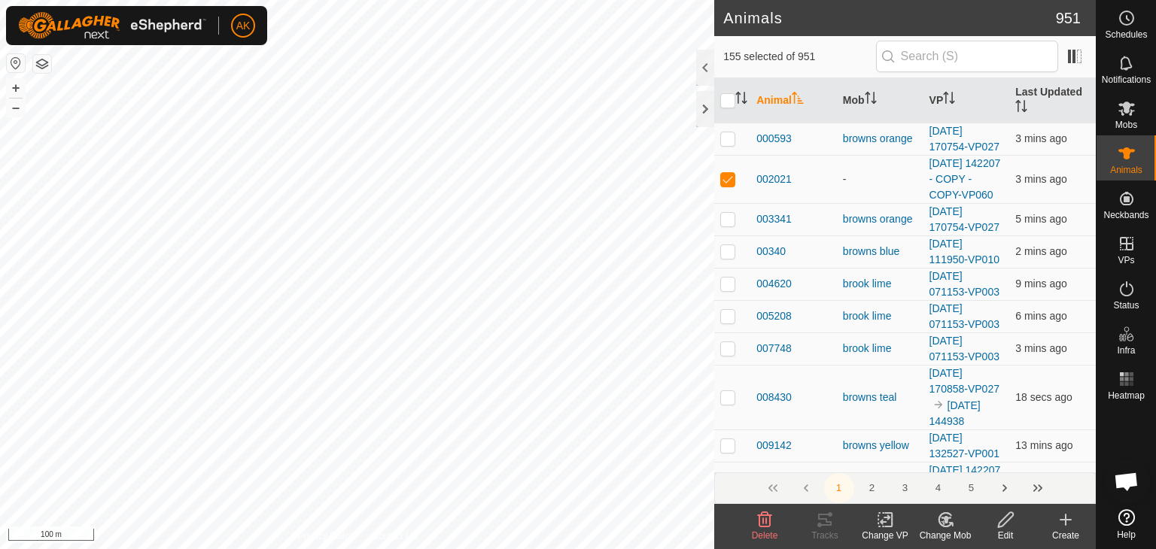
checkbox input "true"
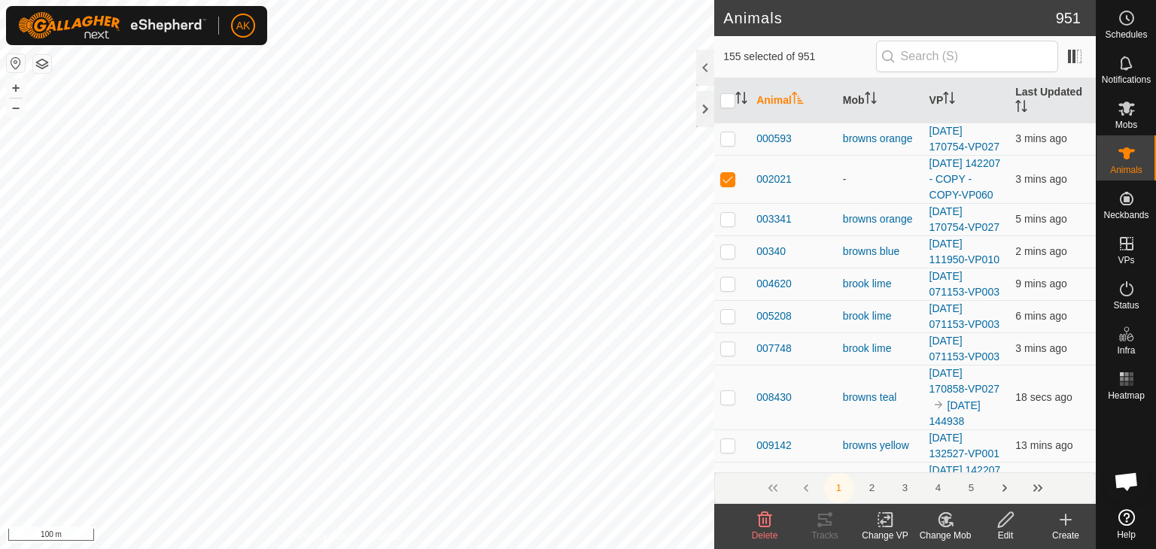
checkbox input "true"
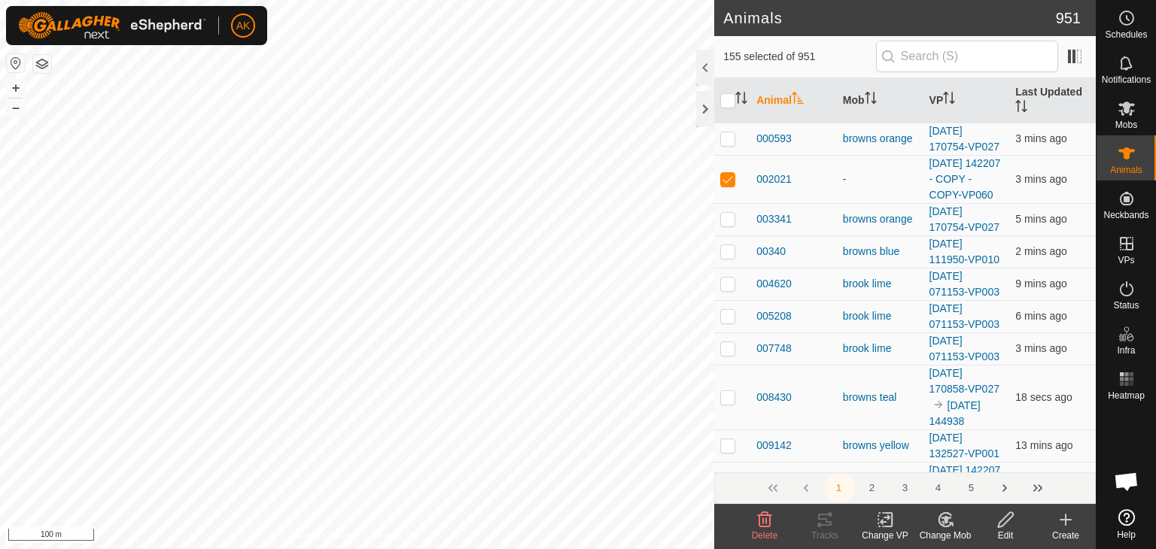
checkbox input "true"
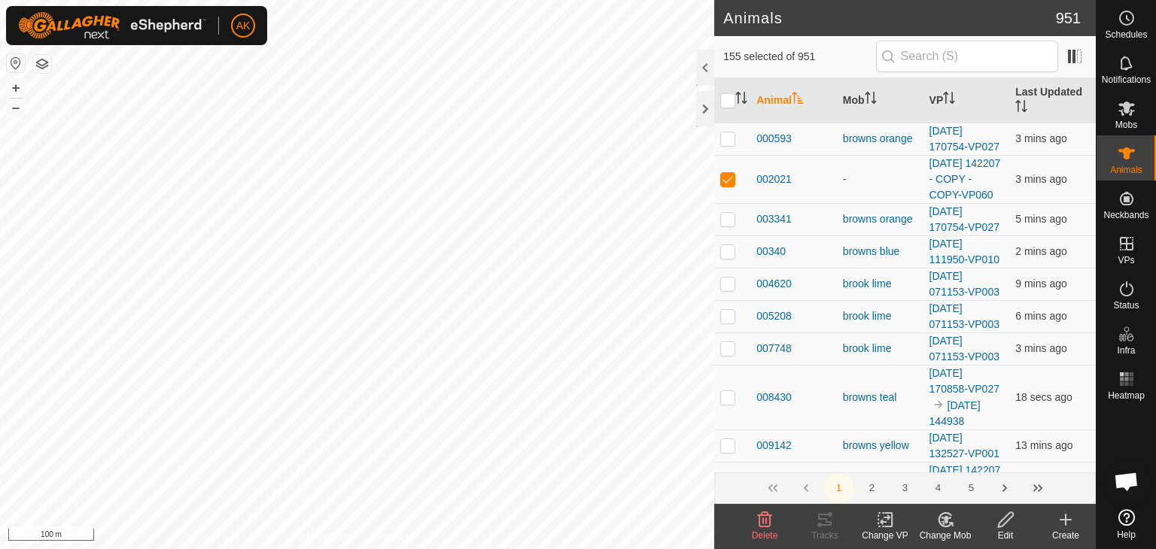
checkbox input "true"
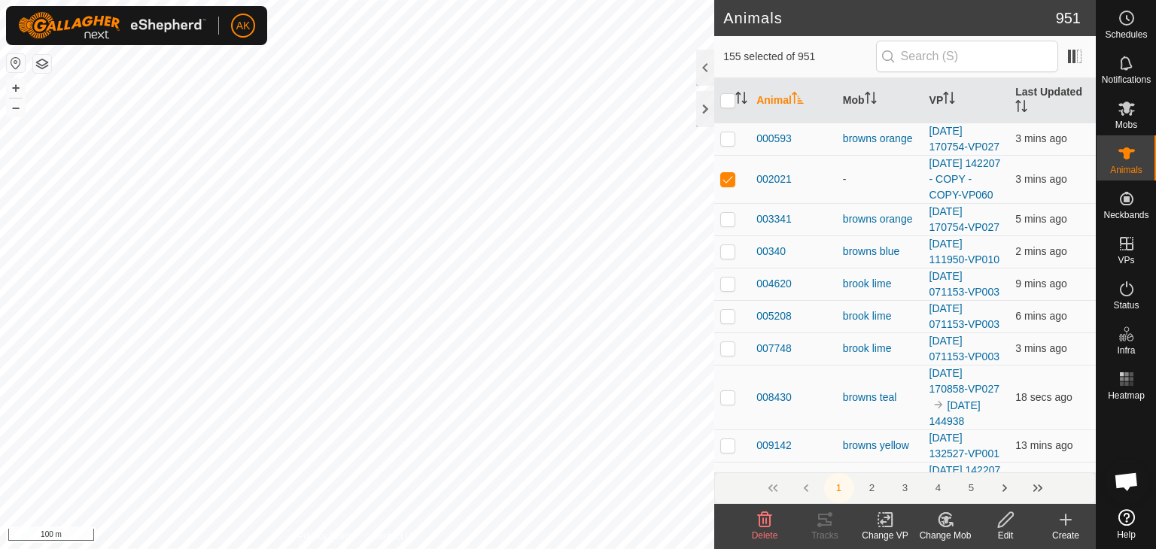
checkbox input "true"
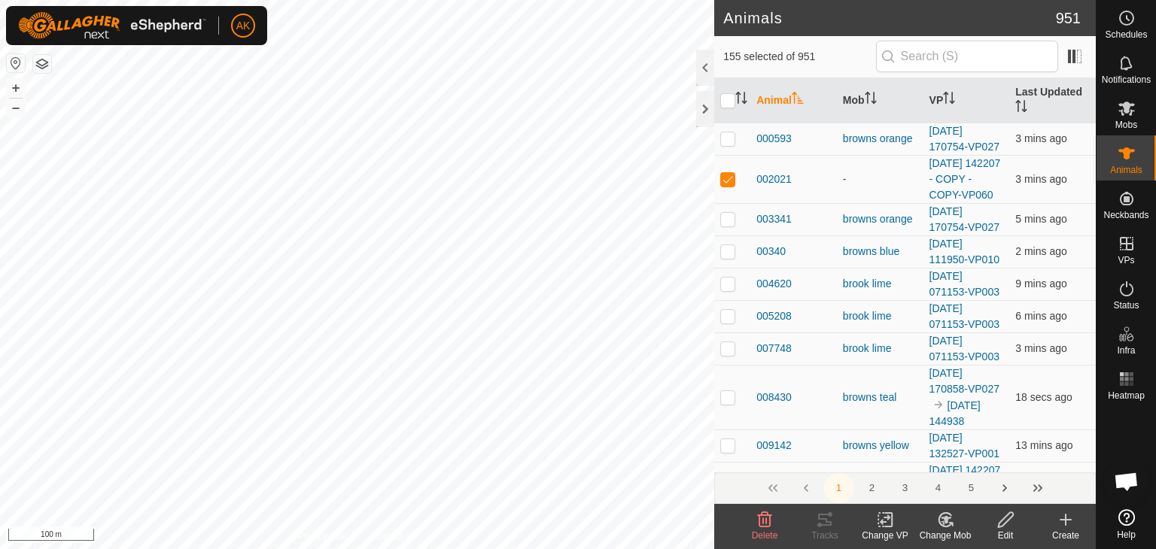
click at [939, 522] on icon at bounding box center [945, 520] width 13 height 14
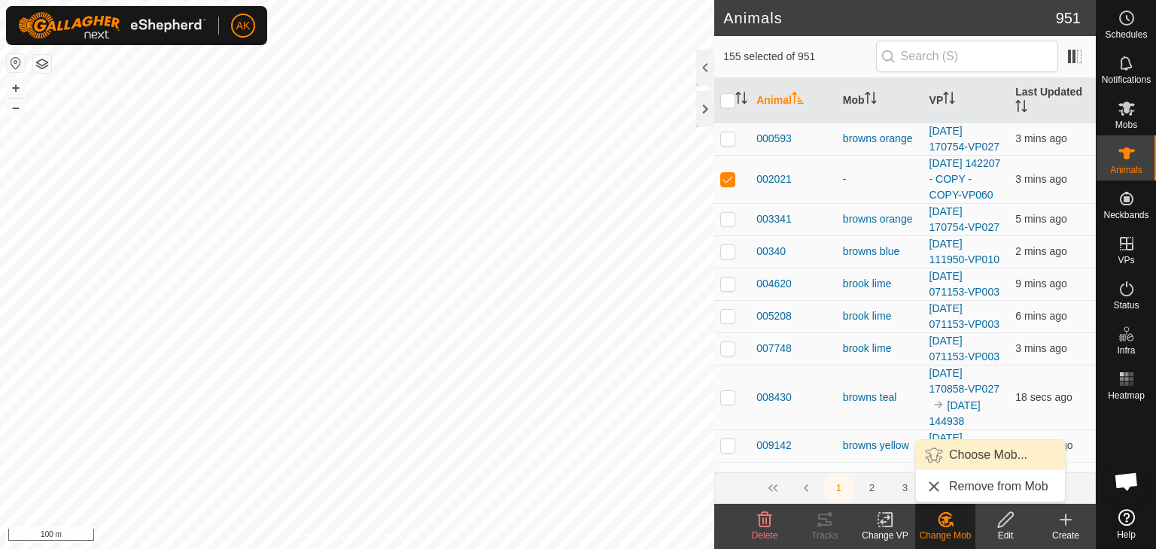
click at [962, 452] on link "Choose Mob..." at bounding box center [990, 455] width 149 height 30
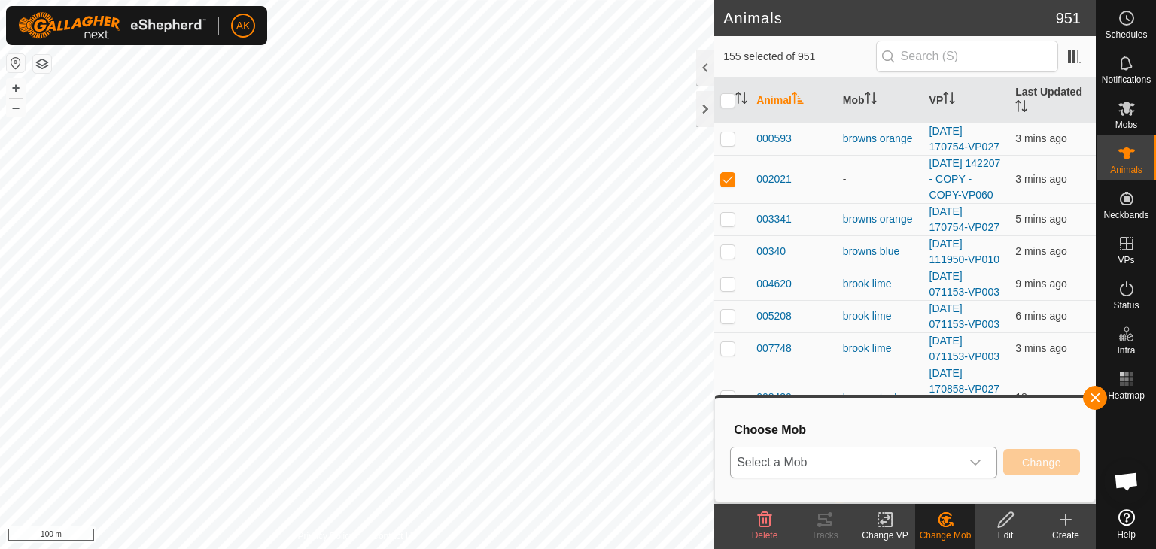
click at [977, 461] on icon "dropdown trigger" at bounding box center [975, 463] width 12 height 12
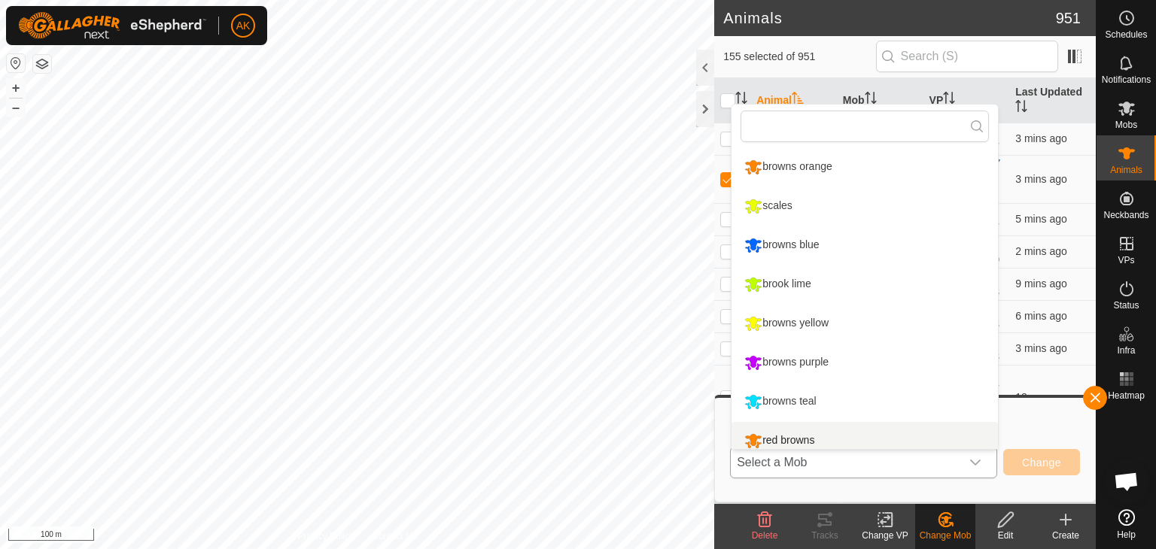
scroll to position [11, 0]
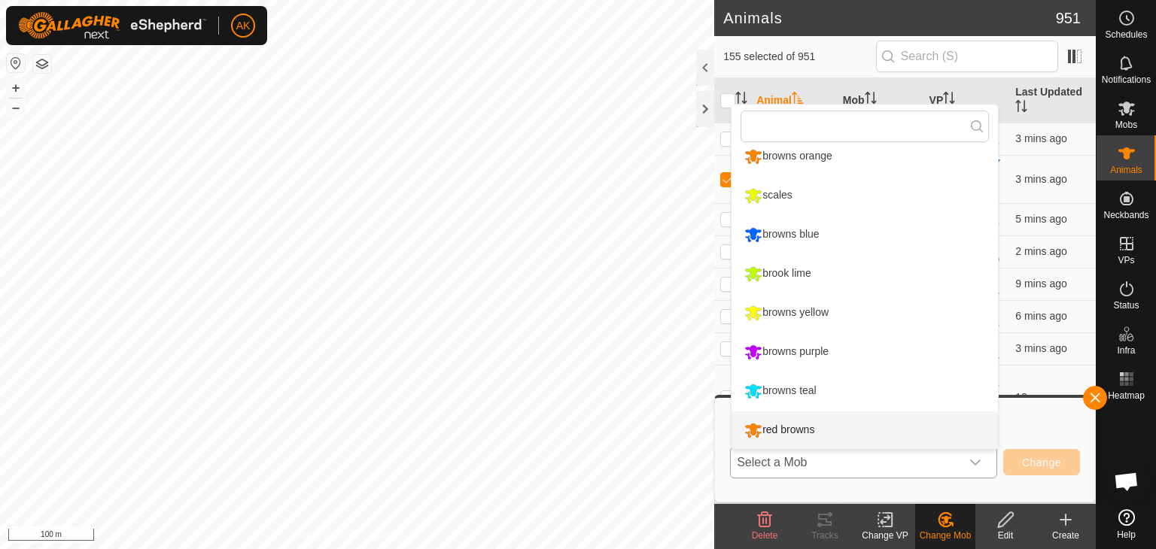
click at [799, 425] on li "red browns" at bounding box center [865, 431] width 266 height 38
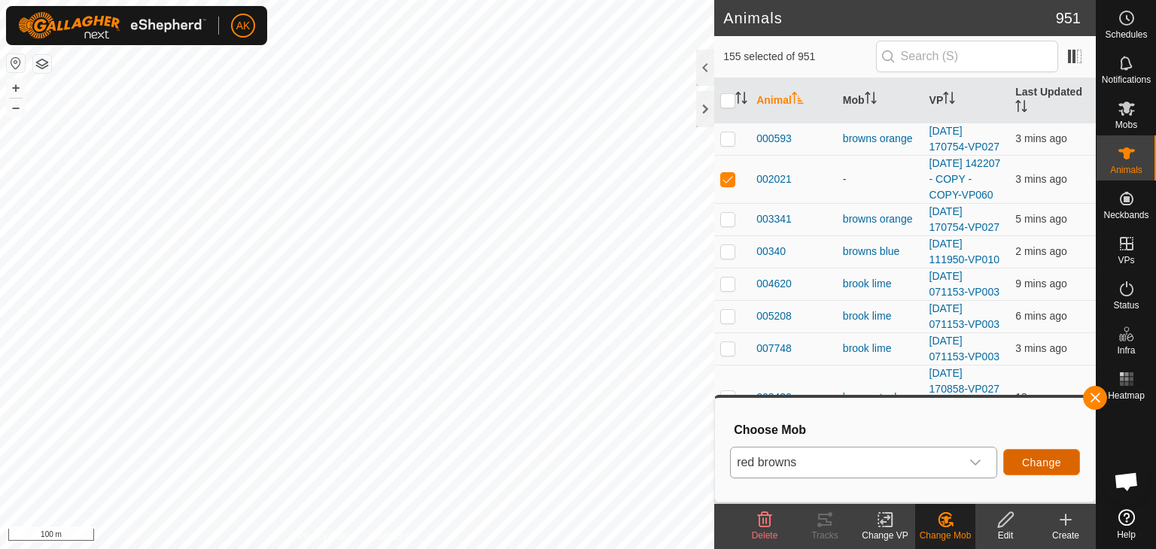
click at [1028, 464] on span "Change" at bounding box center [1041, 463] width 39 height 12
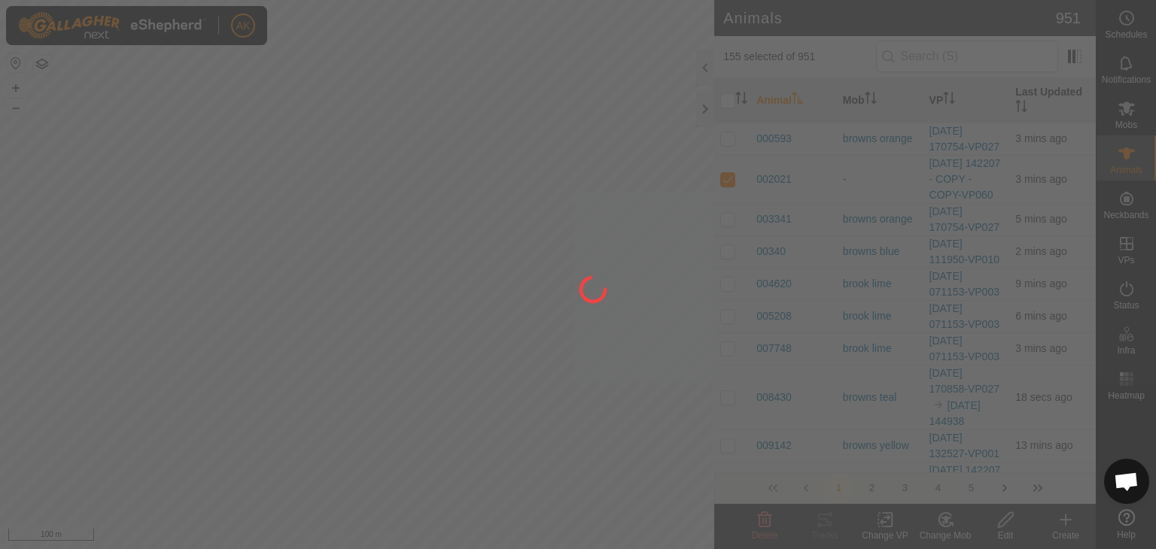
checkbox input "false"
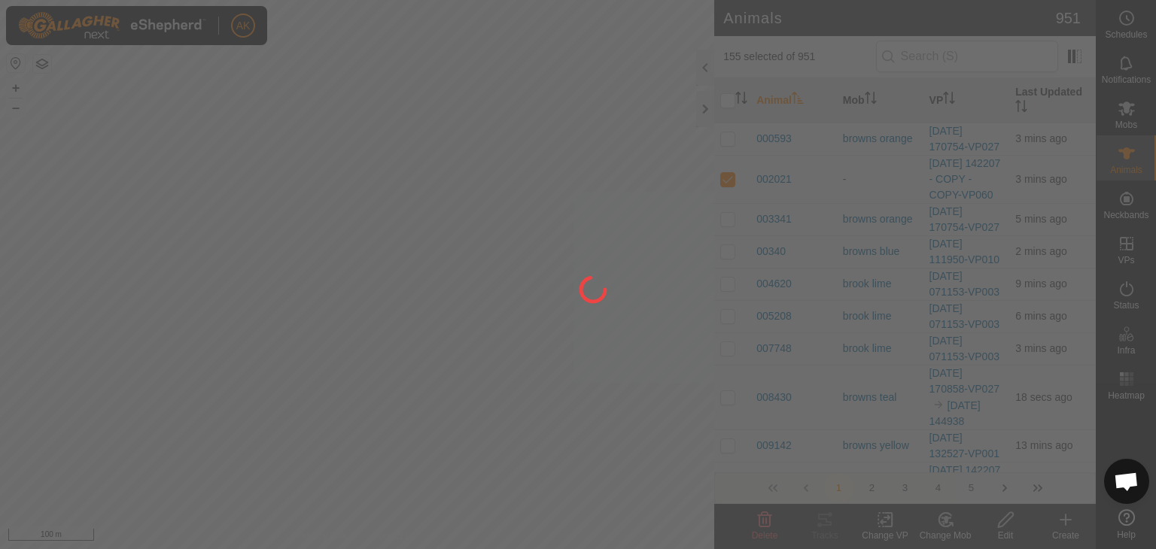
checkbox input "false"
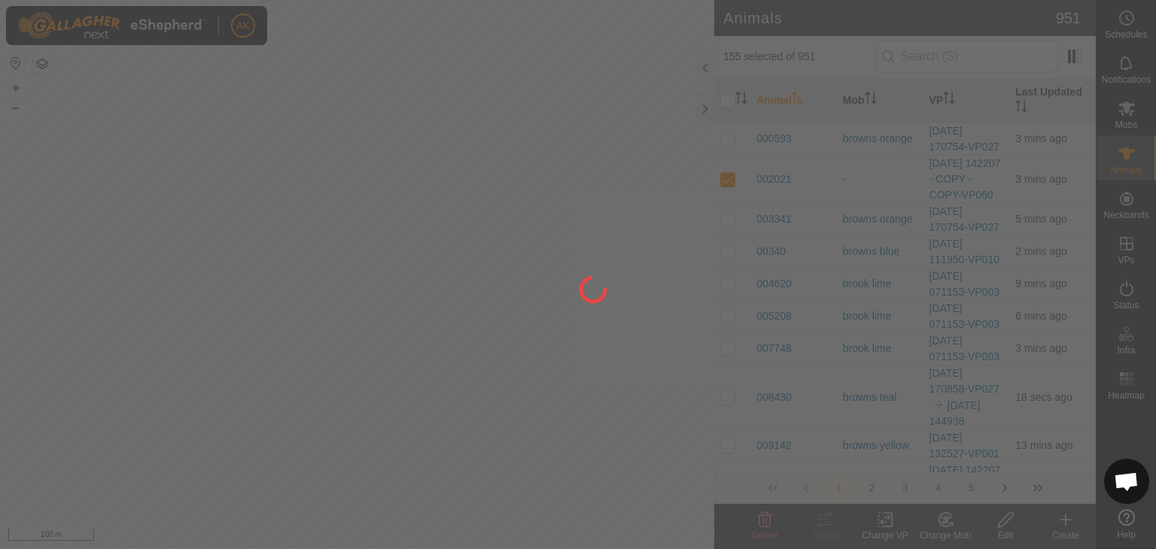
checkbox input "false"
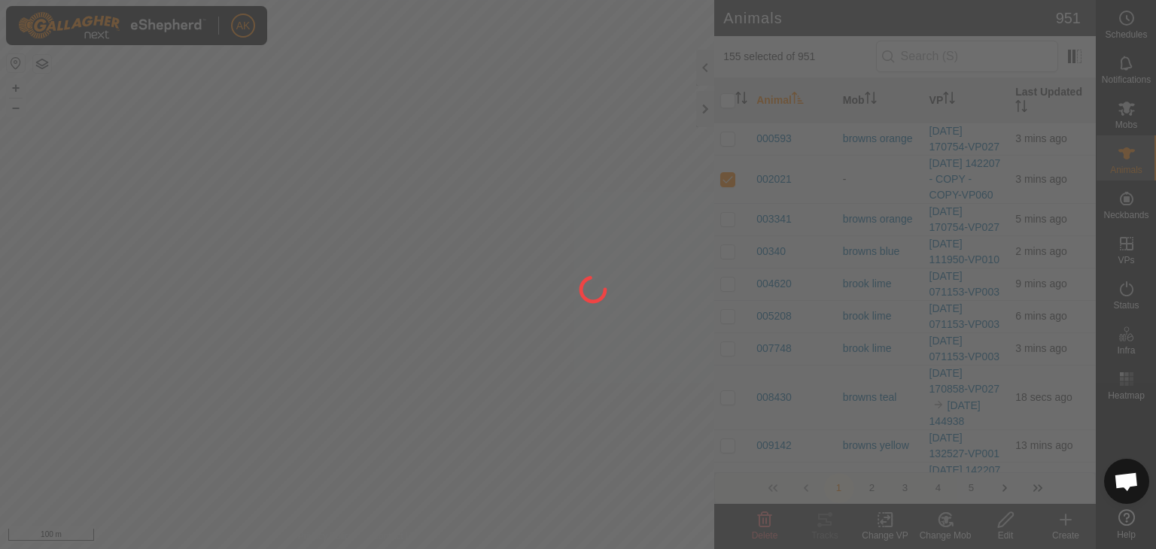
checkbox input "false"
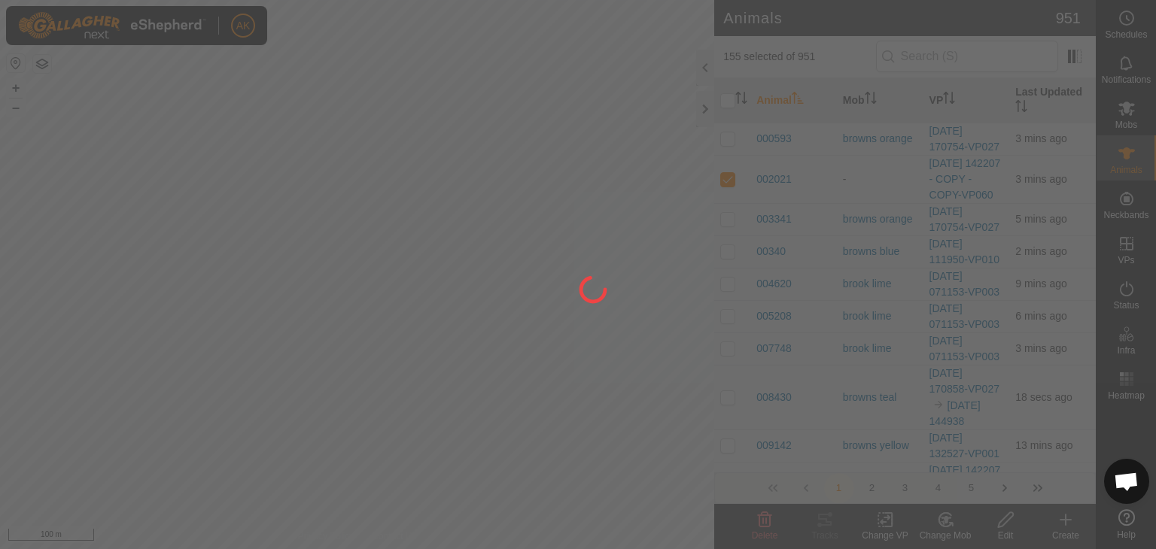
checkbox input "false"
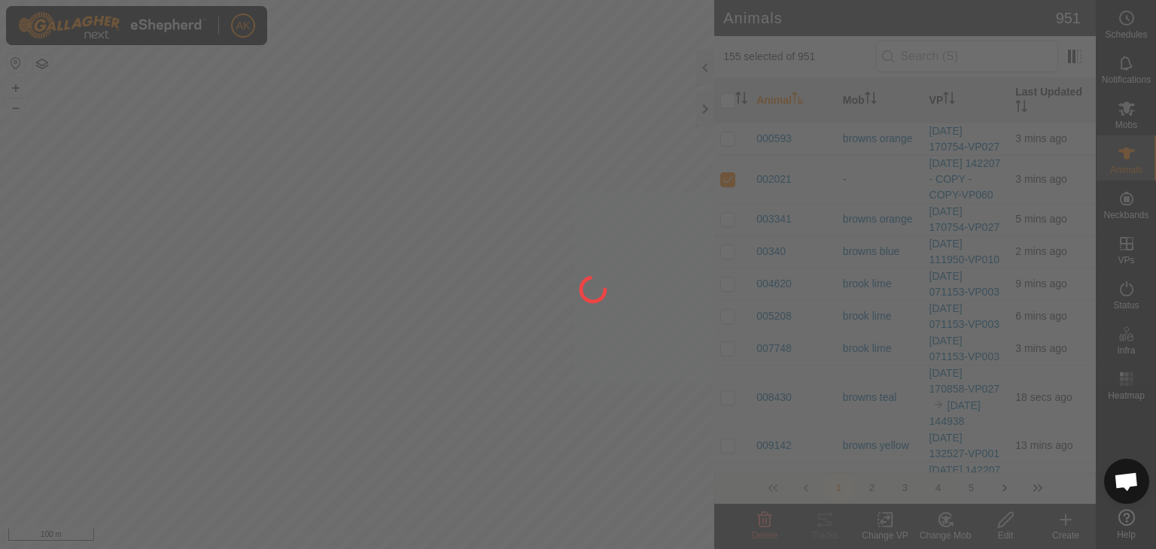
checkbox input "false"
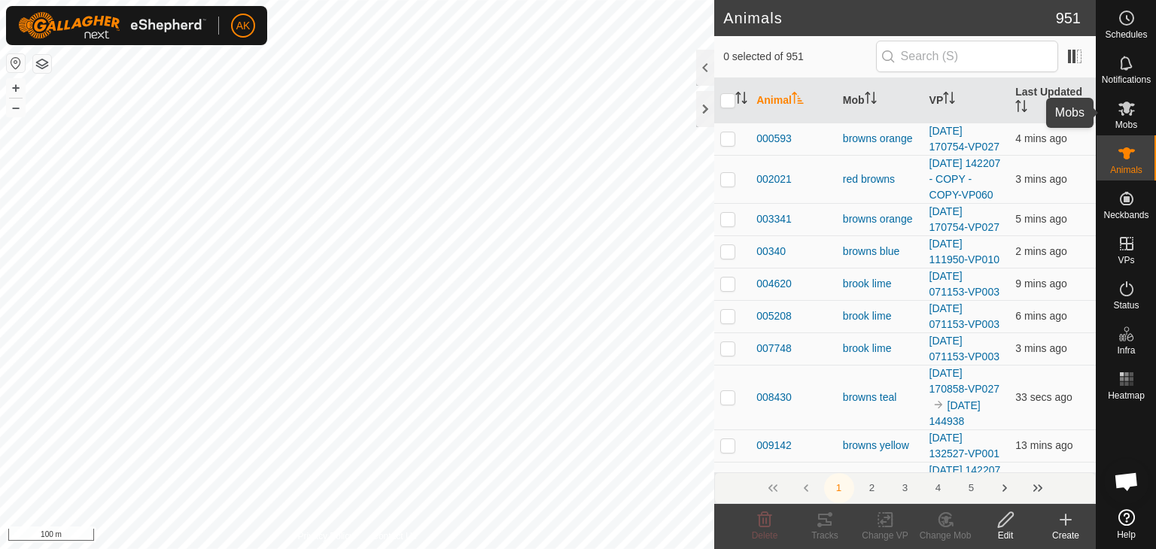
click at [1121, 107] on icon at bounding box center [1127, 108] width 18 height 18
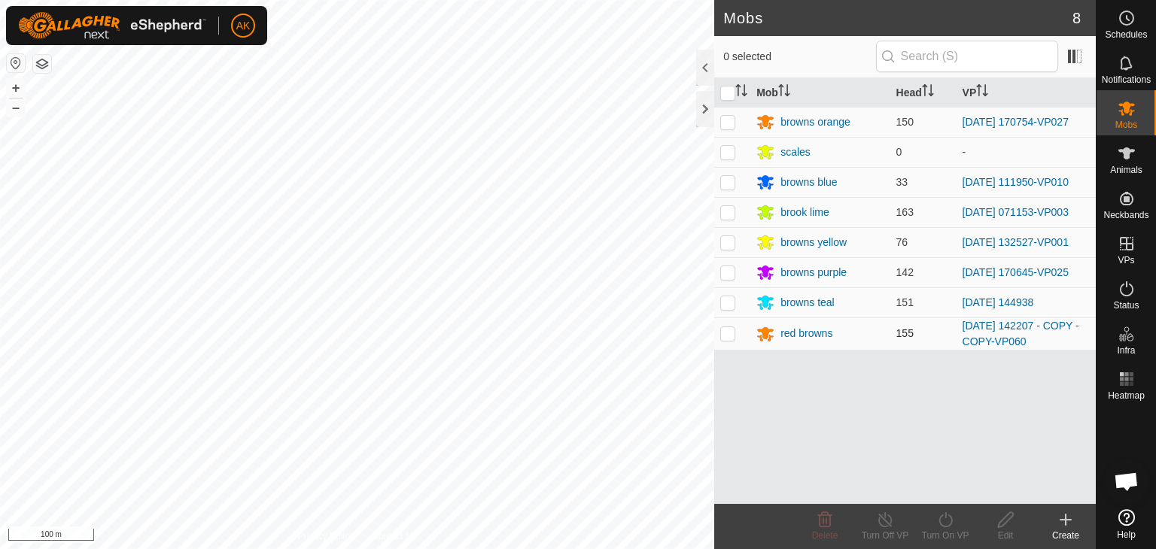
click at [726, 337] on p-checkbox at bounding box center [727, 333] width 15 height 12
checkbox input "true"
click at [1000, 519] on icon at bounding box center [1005, 520] width 19 height 18
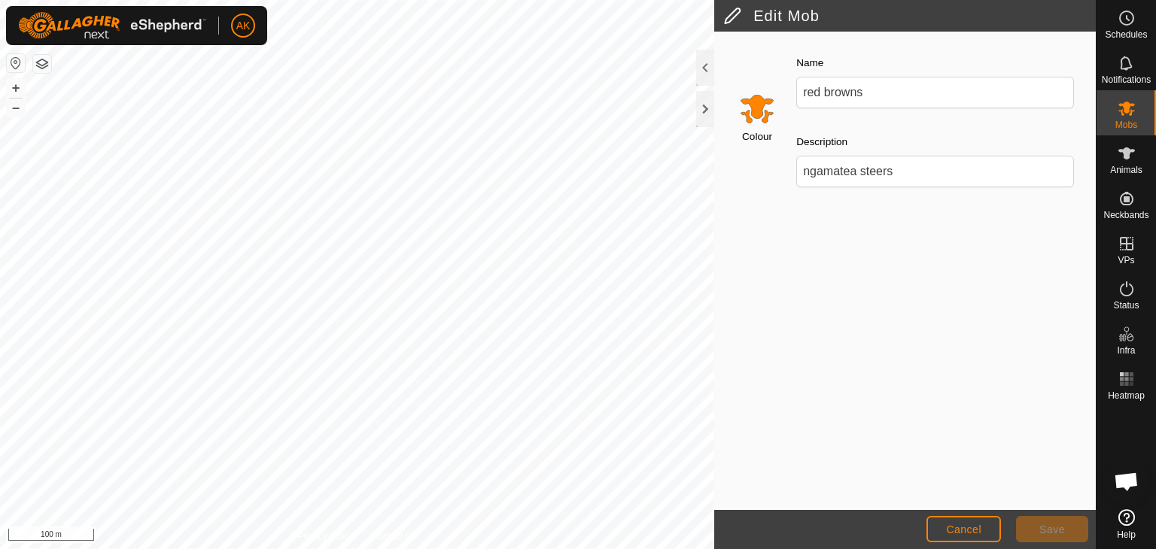
click at [757, 108] on input "Select a color" at bounding box center [757, 108] width 36 height 36
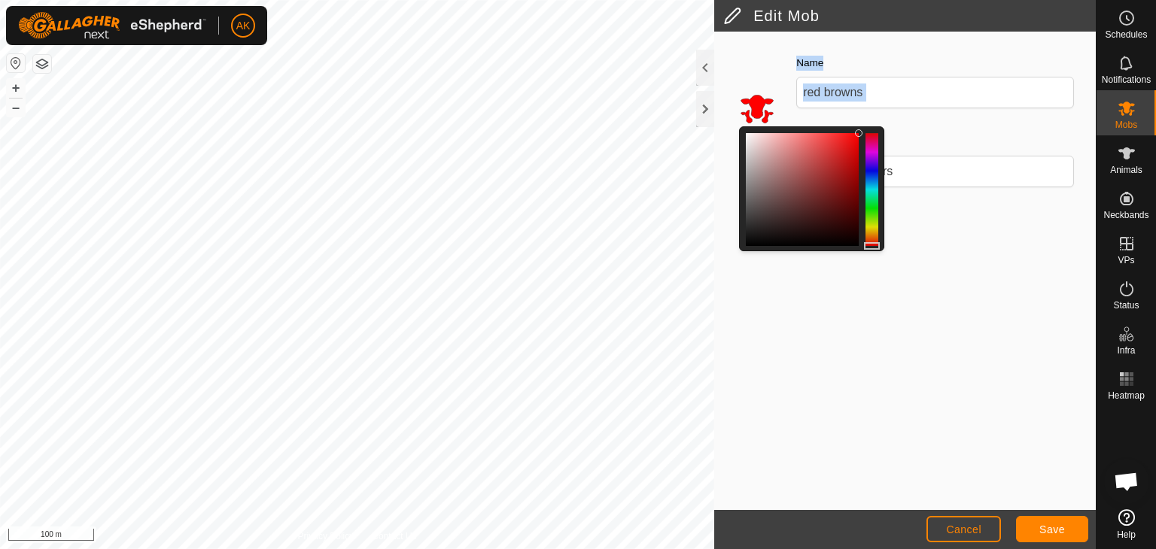
drag, startPoint x: 869, startPoint y: 237, endPoint x: 868, endPoint y: 252, distance: 15.1
click at [868, 252] on div "Colour Name red browns Description ngamatea steers" at bounding box center [905, 271] width 382 height 479
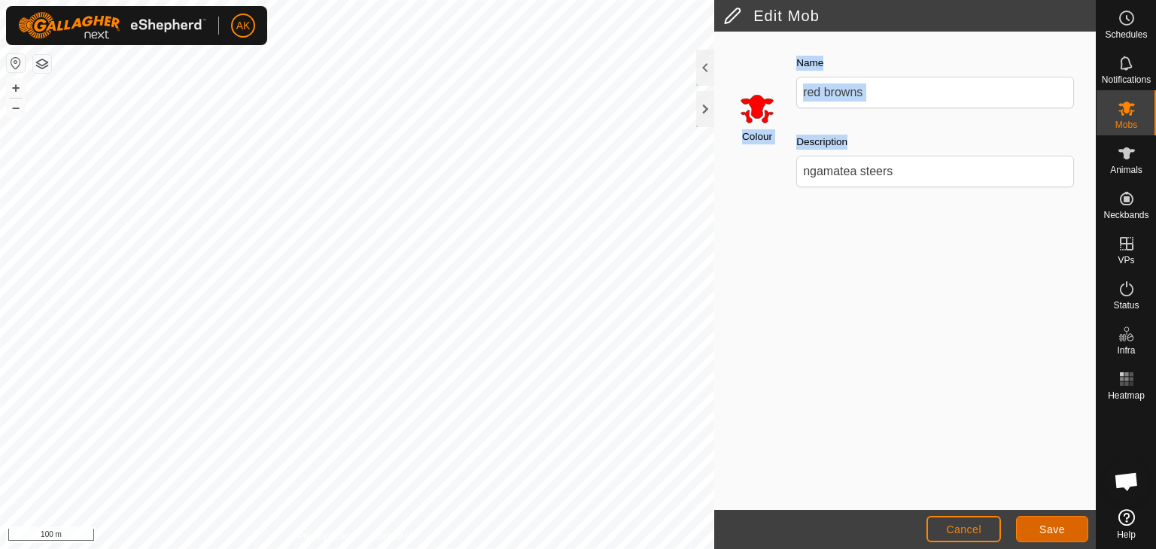
click at [1044, 525] on span "Save" at bounding box center [1052, 530] width 26 height 12
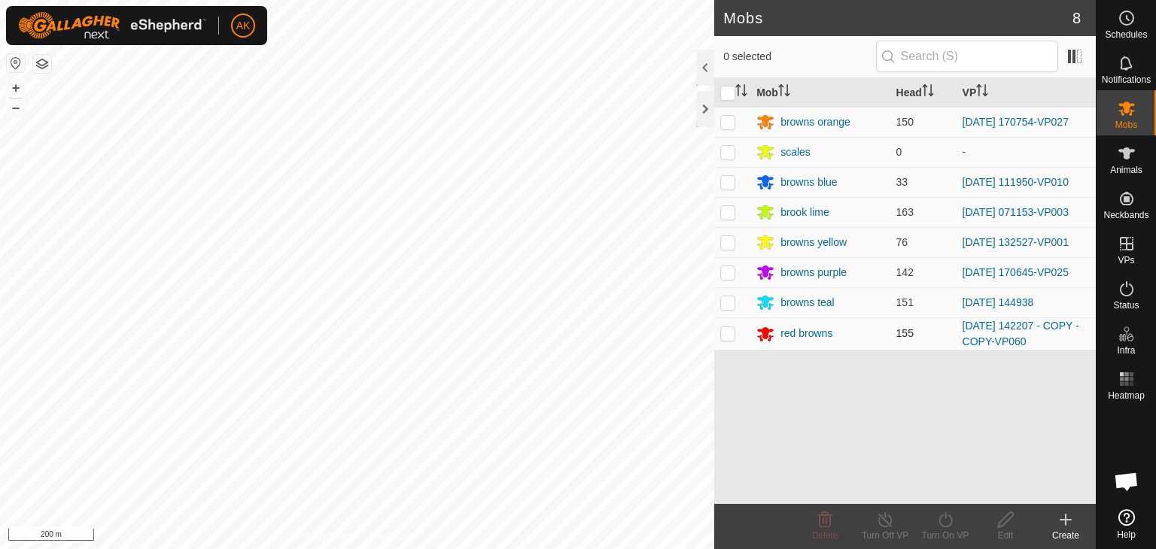
click at [723, 331] on p-checkbox at bounding box center [727, 333] width 15 height 12
checkbox input "true"
click at [942, 521] on icon at bounding box center [945, 520] width 19 height 18
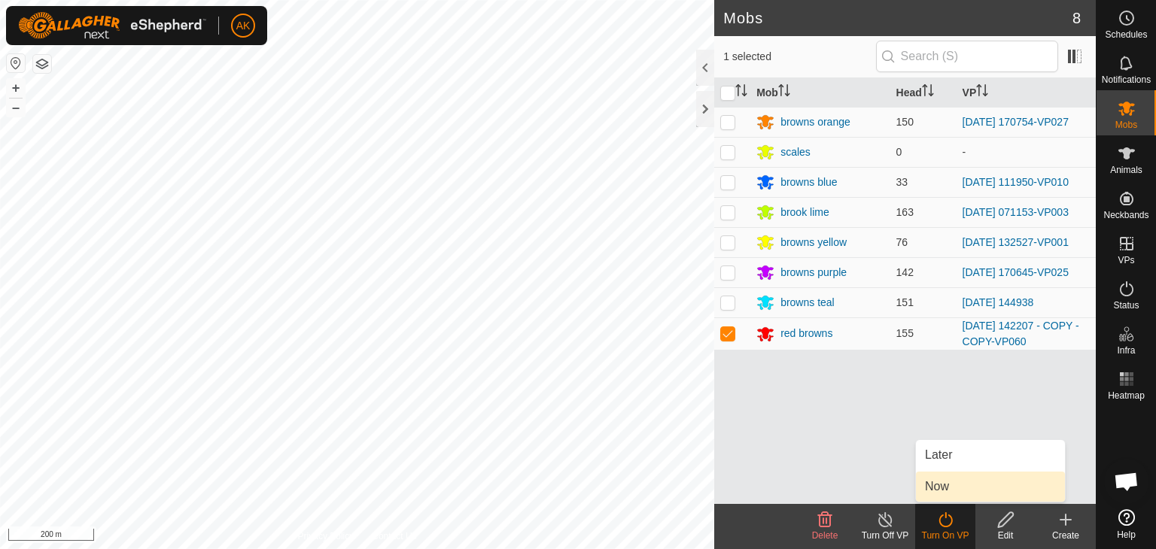
click at [936, 495] on link "Now" at bounding box center [990, 487] width 149 height 30
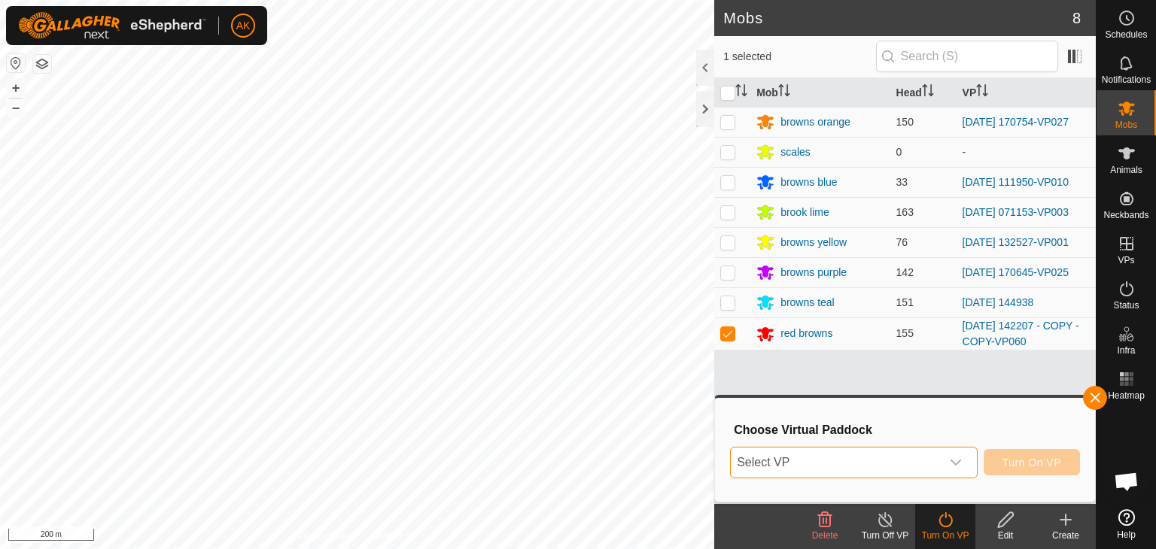
click at [903, 467] on span "Select VP" at bounding box center [836, 463] width 210 height 30
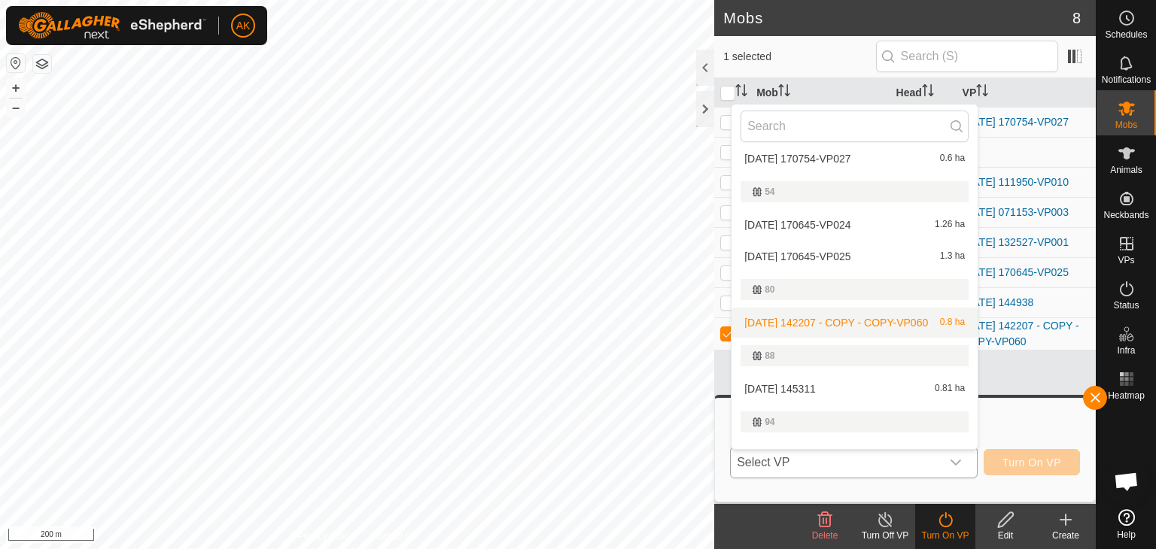
scroll to position [527, 0]
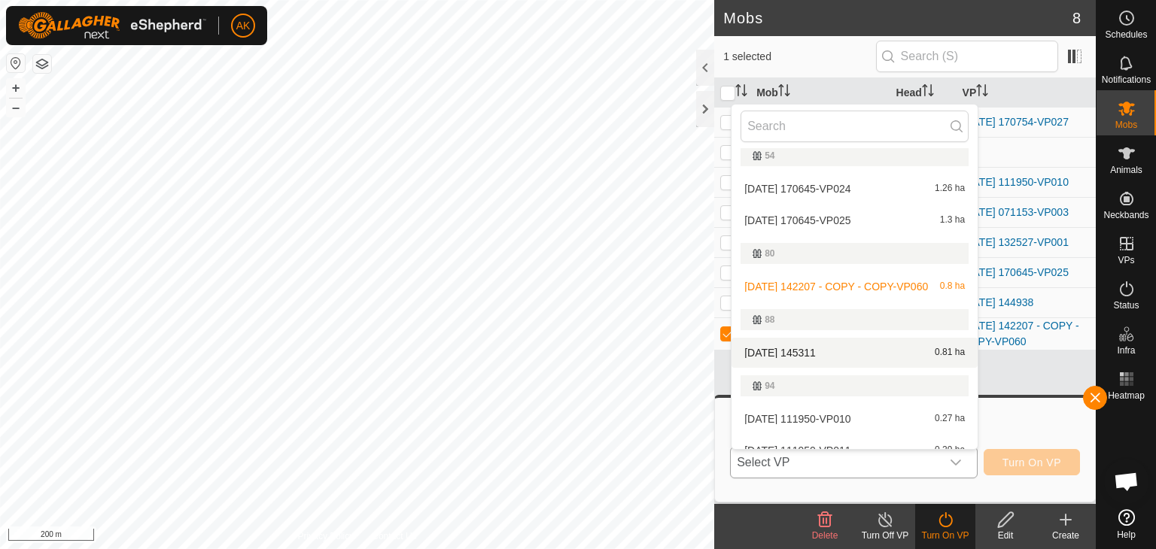
click at [823, 353] on li "[DATE] 145311 0.81 ha" at bounding box center [855, 353] width 246 height 30
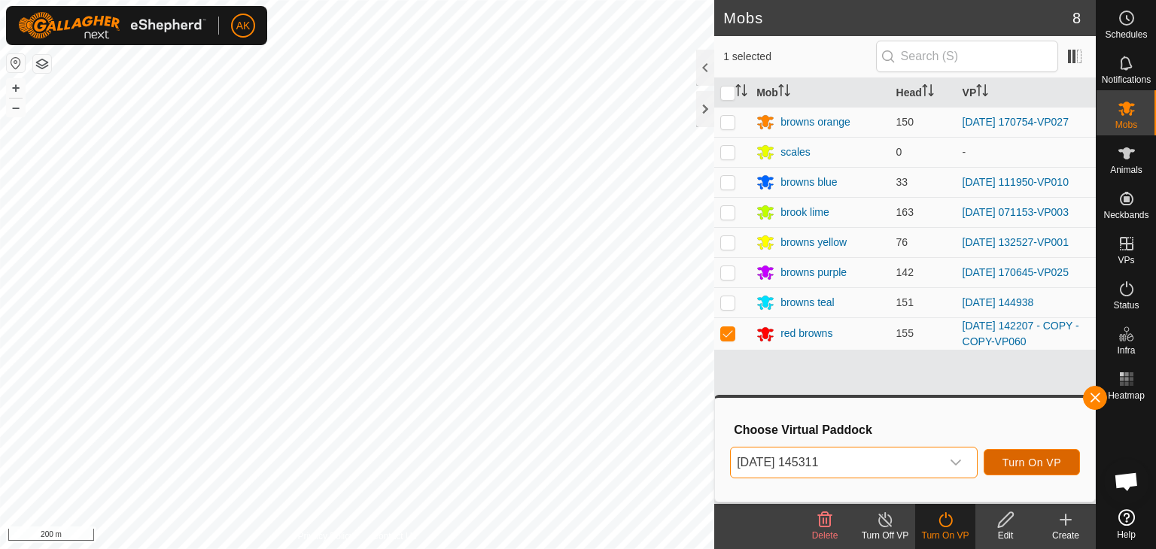
click at [1029, 461] on span "Turn On VP" at bounding box center [1032, 463] width 59 height 12
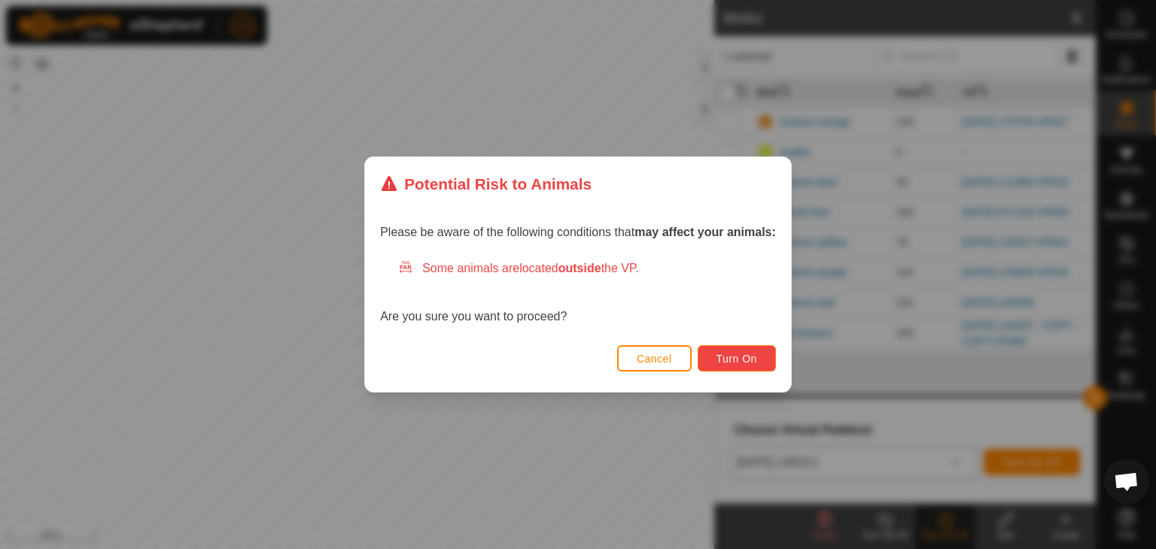
click at [738, 356] on span "Turn On" at bounding box center [737, 359] width 41 height 12
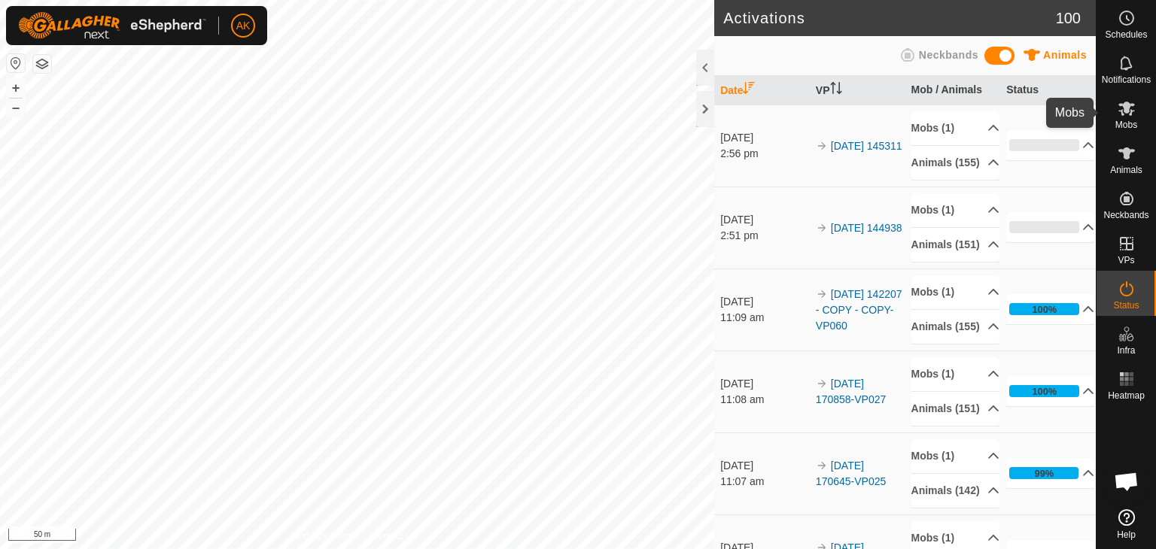
click at [1132, 112] on icon at bounding box center [1127, 108] width 18 height 18
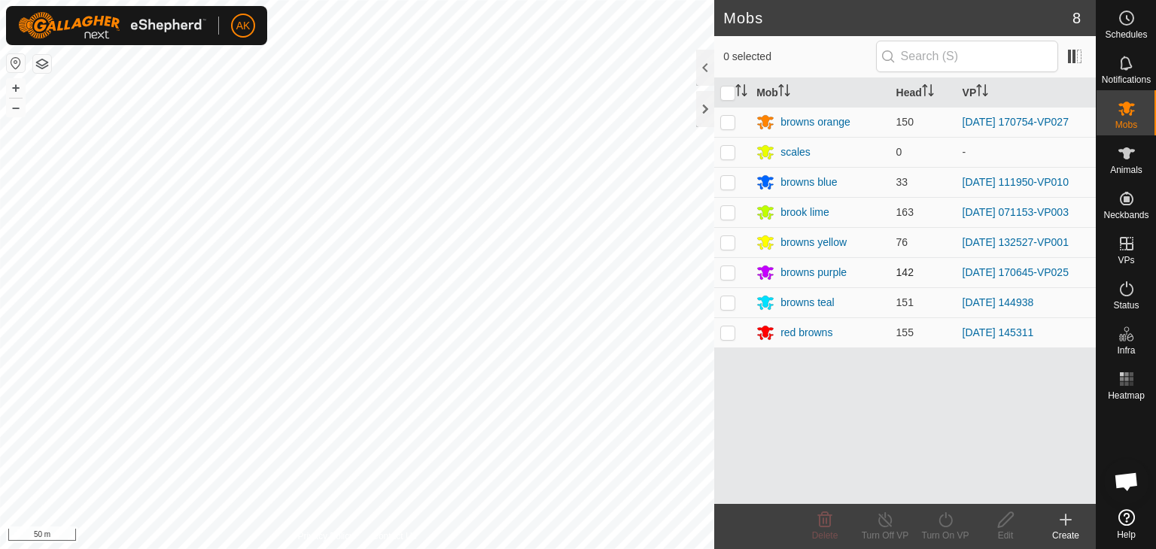
click at [729, 275] on p-checkbox at bounding box center [727, 272] width 15 height 12
checkbox input "true"
click at [950, 522] on icon at bounding box center [945, 520] width 19 height 18
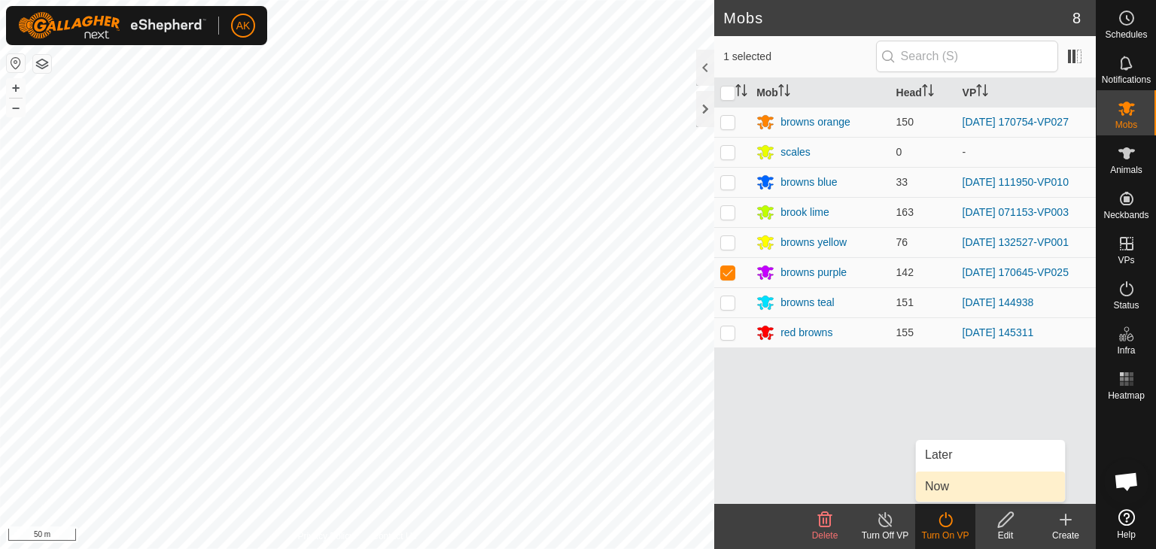
click at [945, 487] on link "Now" at bounding box center [990, 487] width 149 height 30
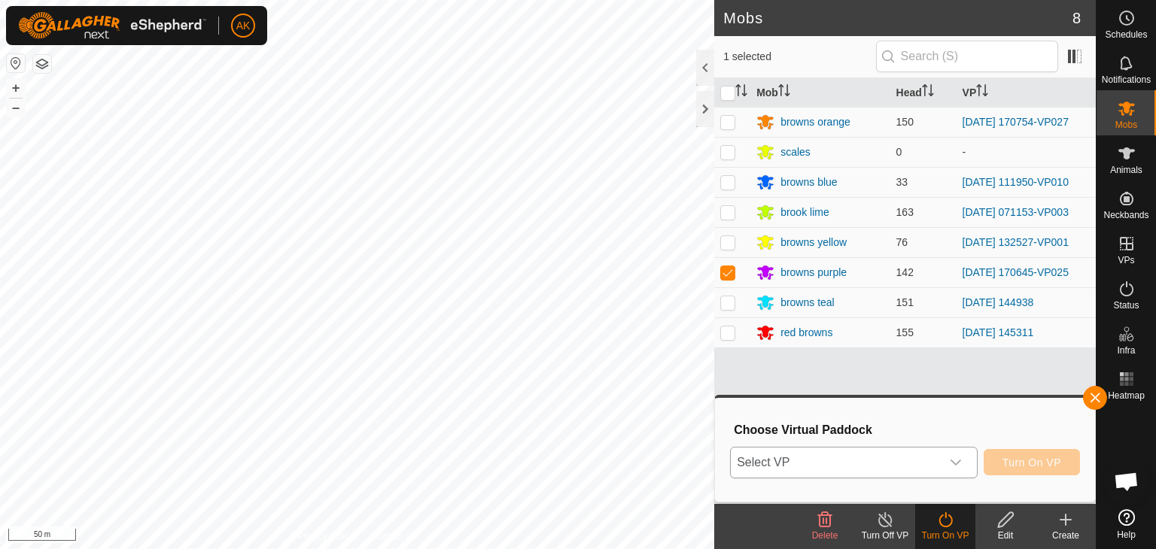
click at [933, 455] on span "Select VP" at bounding box center [836, 463] width 210 height 30
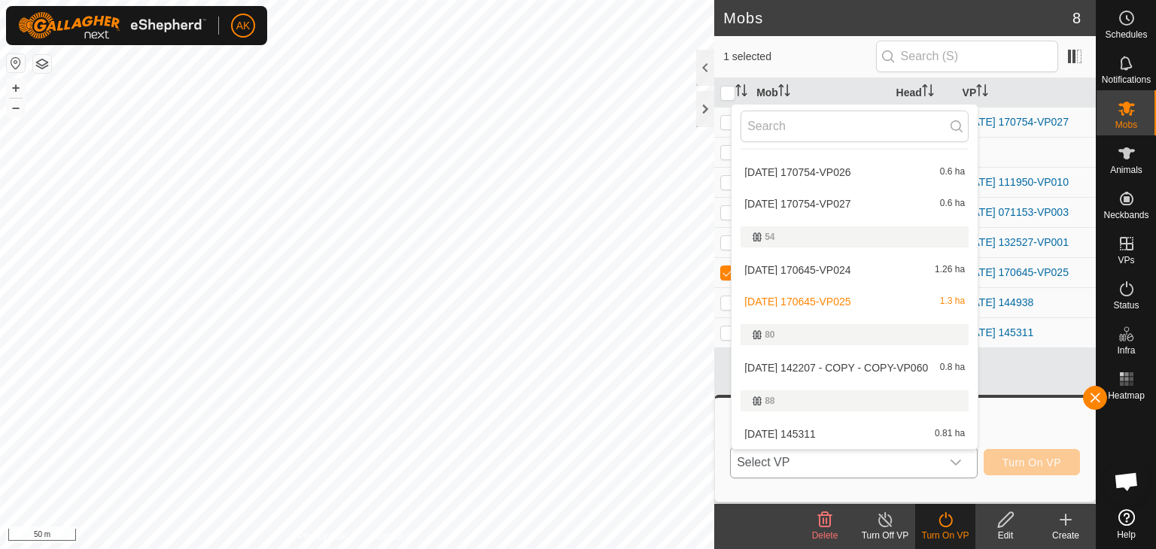
scroll to position [452, 0]
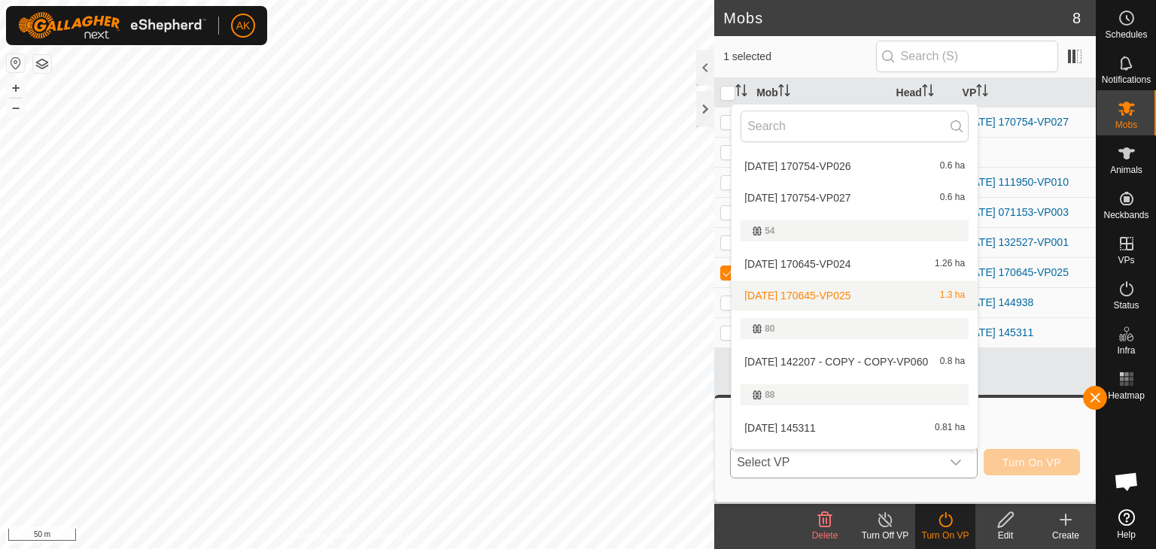
click at [849, 295] on li "[DATE] 170645-VP025 1.3 ha" at bounding box center [855, 296] width 246 height 30
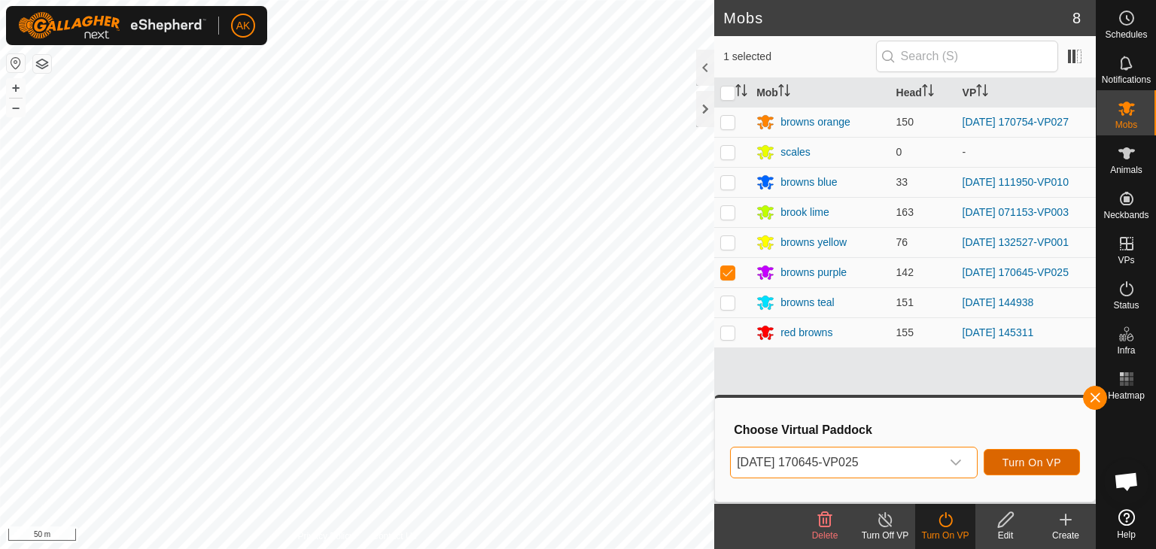
click at [1036, 464] on span "Turn On VP" at bounding box center [1032, 463] width 59 height 12
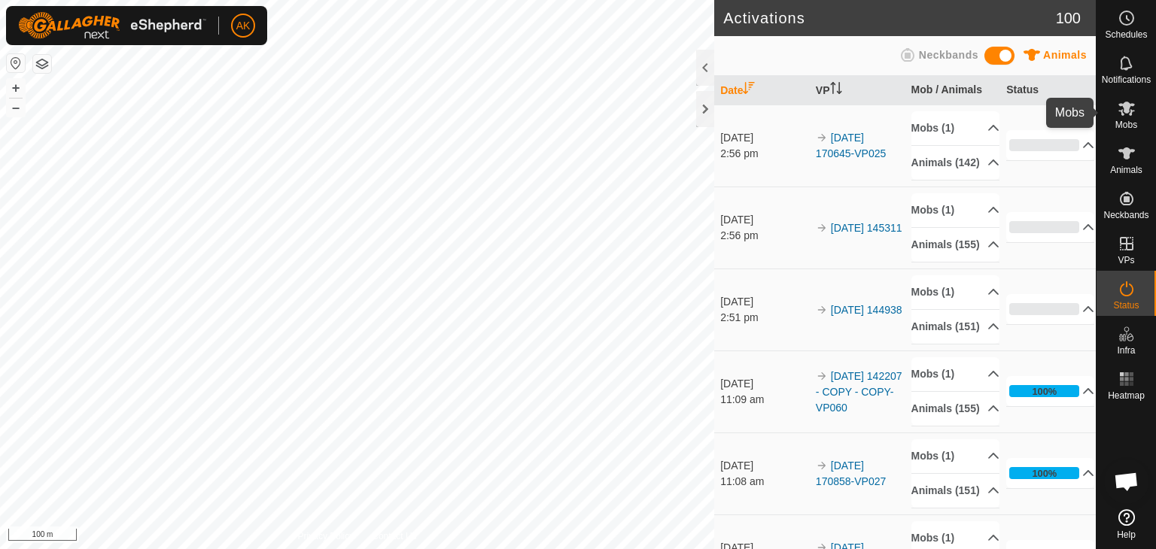
click at [1121, 104] on icon at bounding box center [1126, 109] width 17 height 14
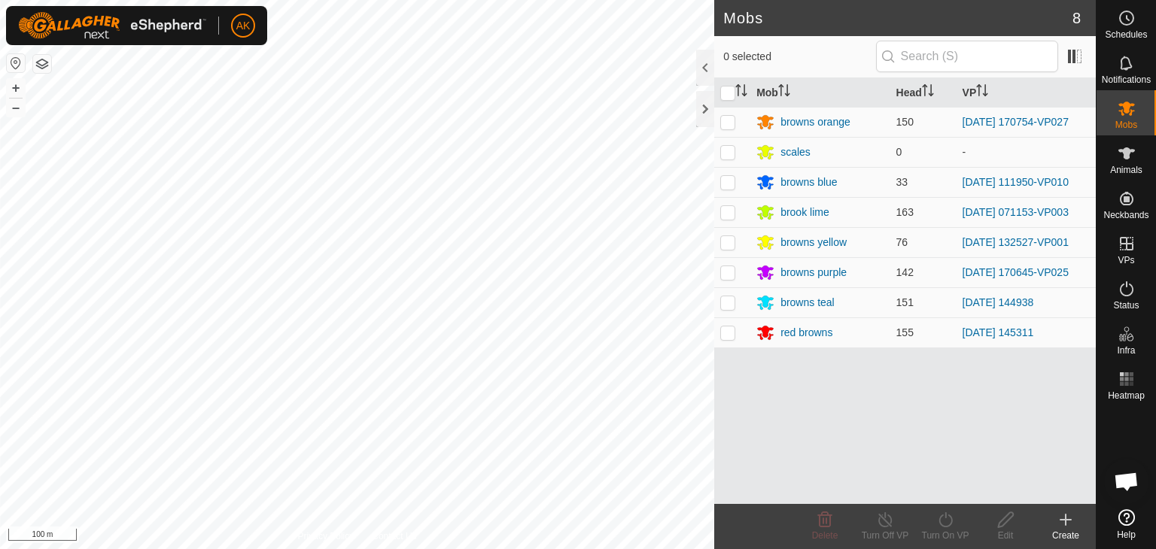
click at [726, 118] on p-checkbox at bounding box center [727, 122] width 15 height 12
checkbox input "true"
click at [946, 520] on icon at bounding box center [945, 520] width 19 height 18
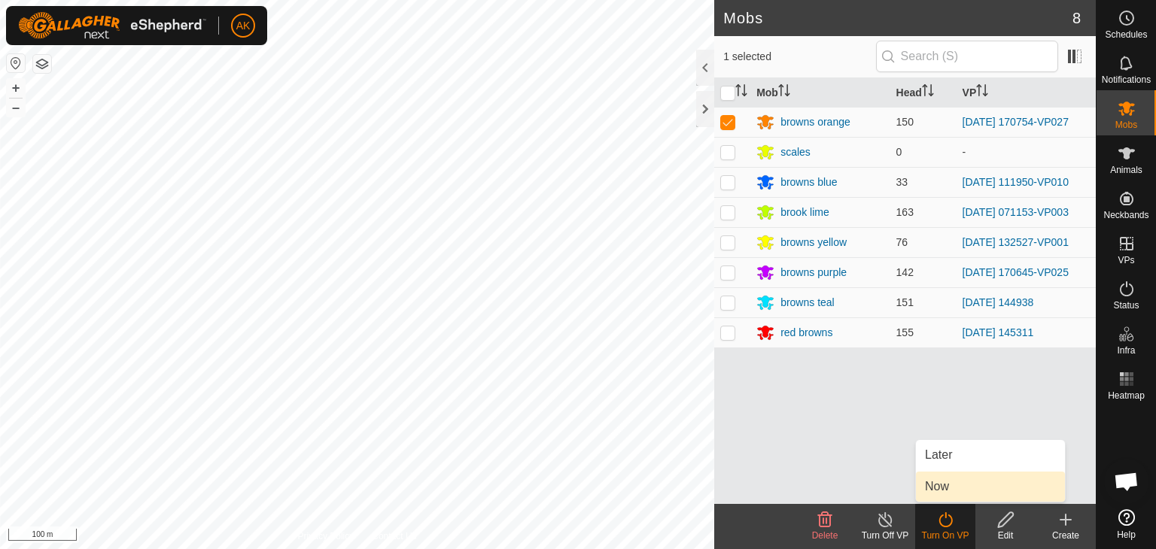
click at [942, 488] on link "Now" at bounding box center [990, 487] width 149 height 30
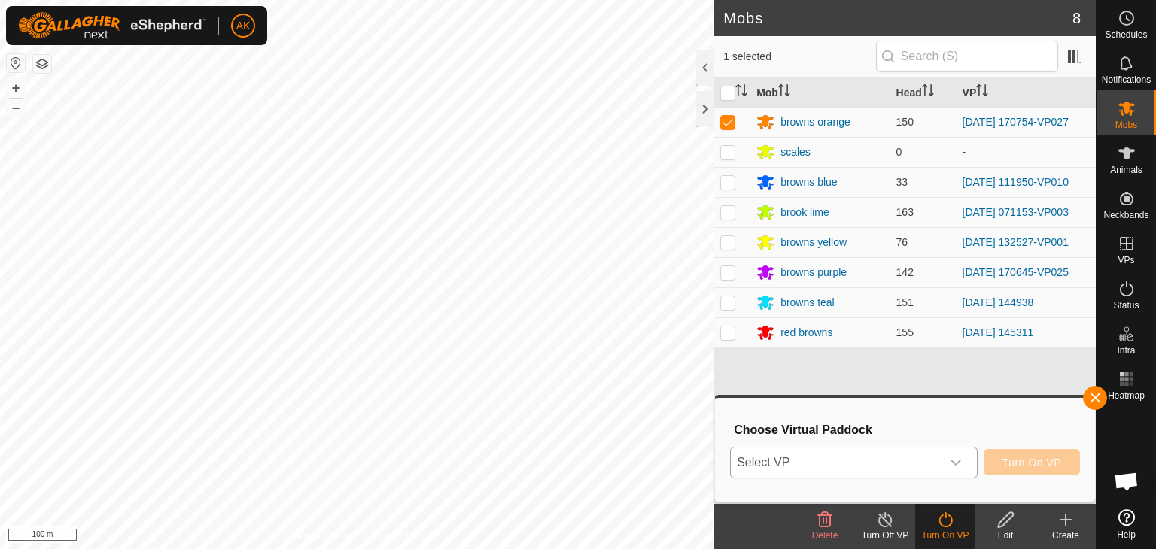
click at [845, 455] on span "Select VP" at bounding box center [836, 463] width 210 height 30
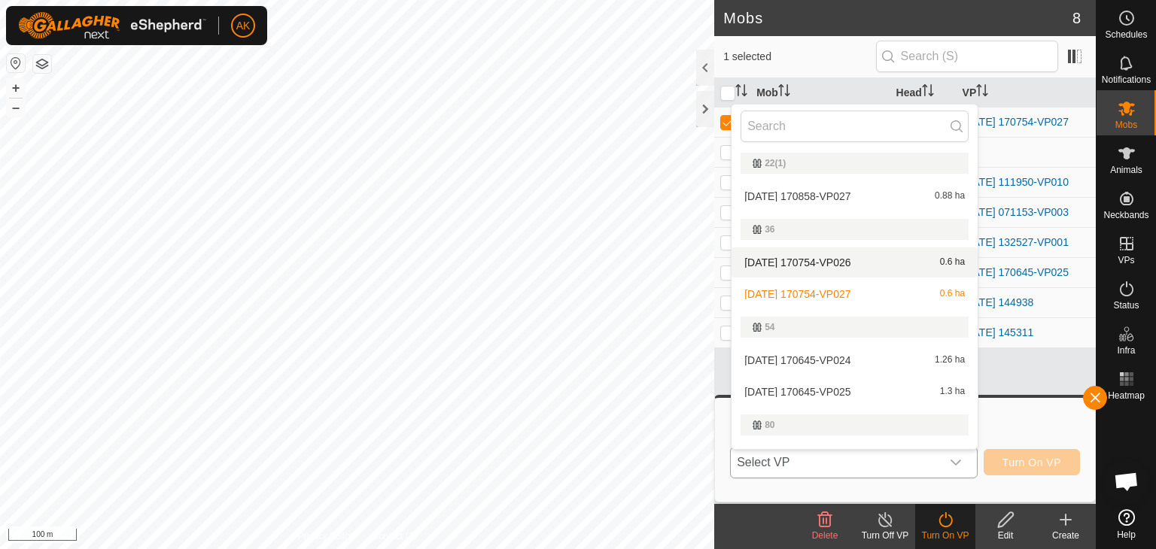
scroll to position [376, 0]
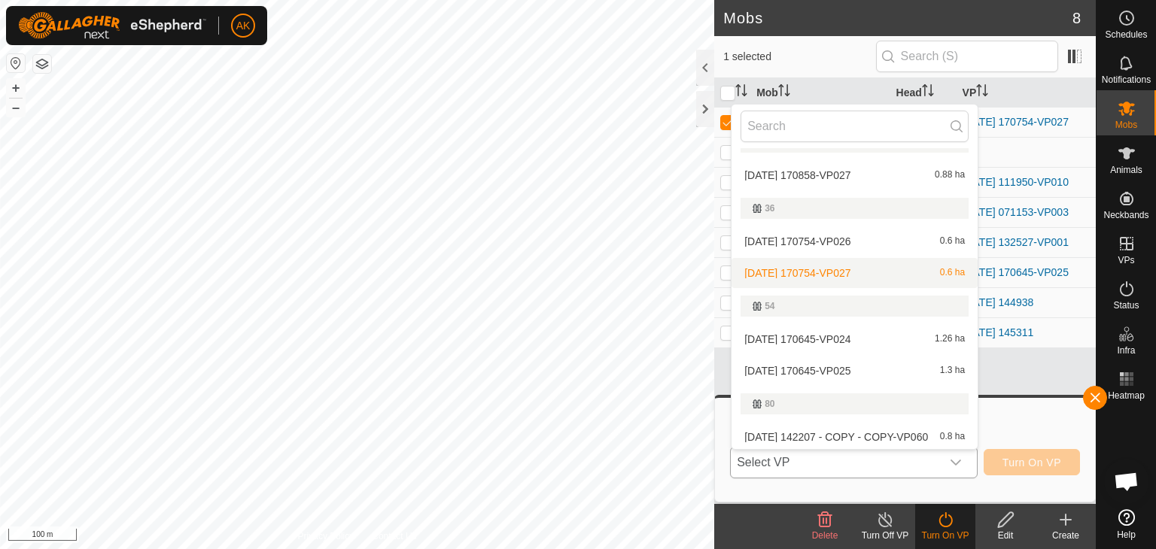
click at [840, 272] on li "[DATE] 170754-VP027 0.6 ha" at bounding box center [855, 273] width 246 height 30
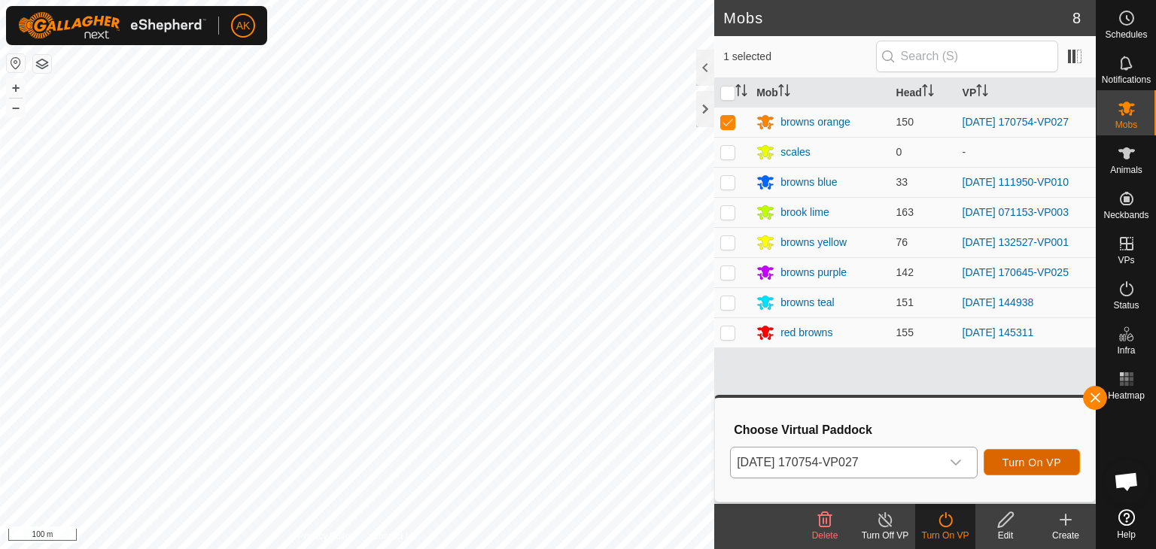
click at [1039, 457] on span "Turn On VP" at bounding box center [1032, 463] width 59 height 12
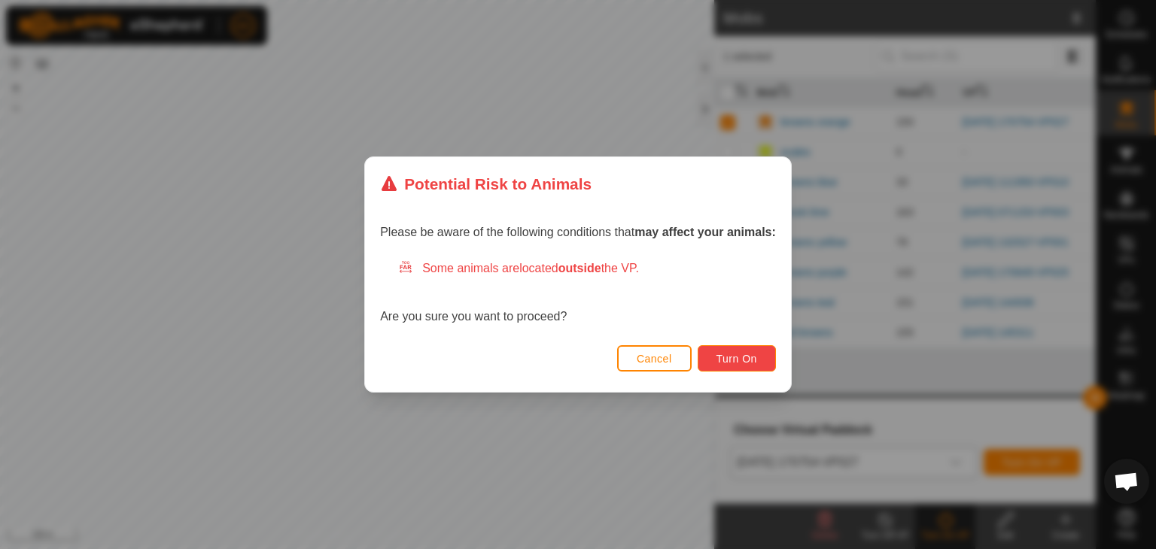
click at [735, 349] on button "Turn On" at bounding box center [737, 358] width 78 height 26
